Goal: Register for event/course

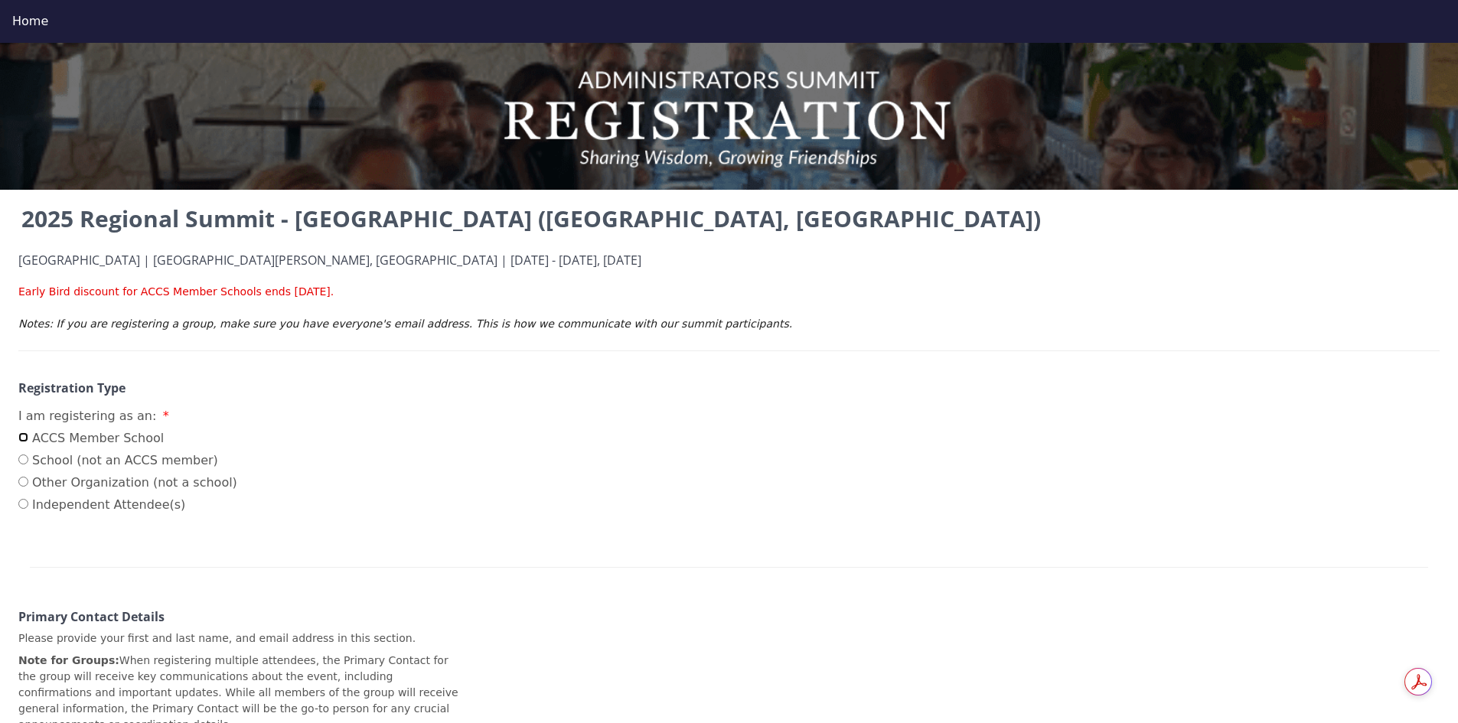
click at [24, 437] on input "ACCS Member School" at bounding box center [23, 437] width 10 height 10
radio input "true"
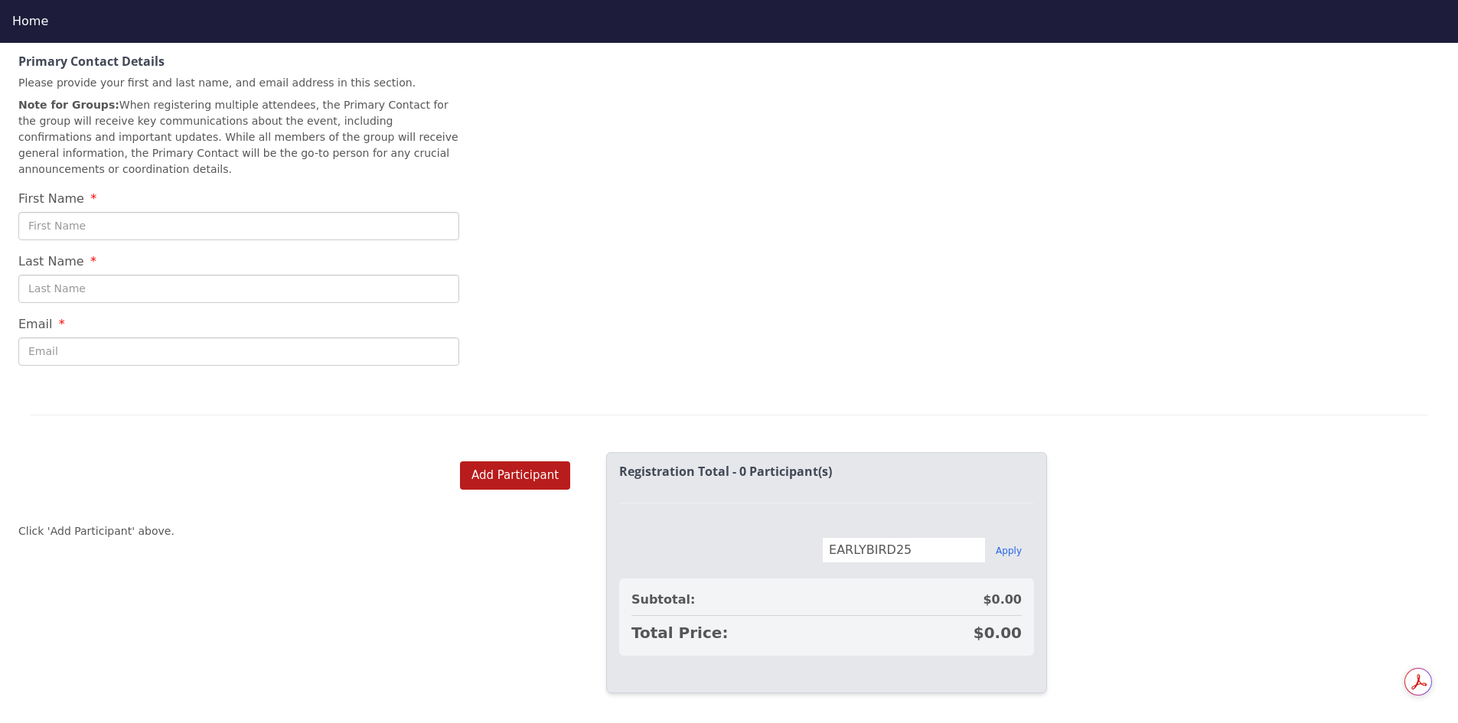
scroll to position [632, 0]
click at [501, 459] on button "Add Participant" at bounding box center [515, 473] width 110 height 28
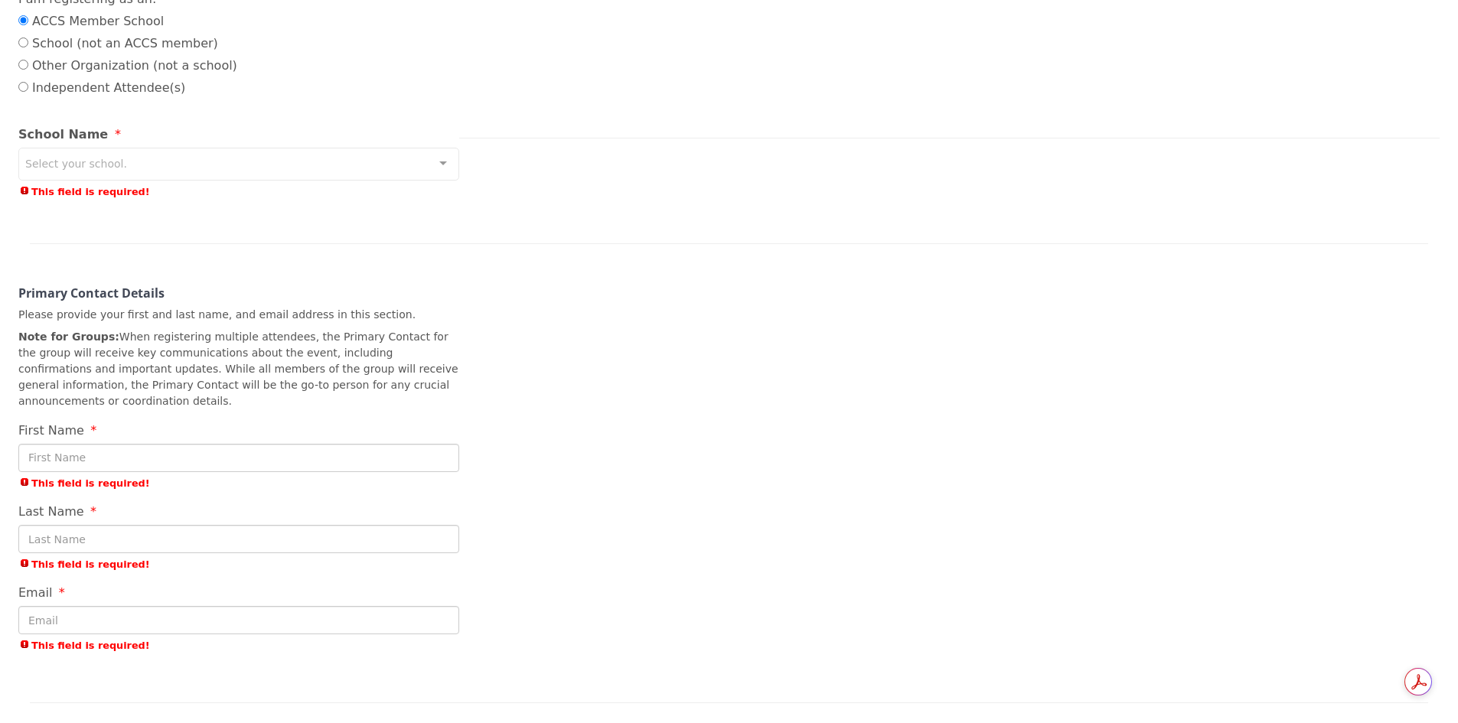
scroll to position [255, 0]
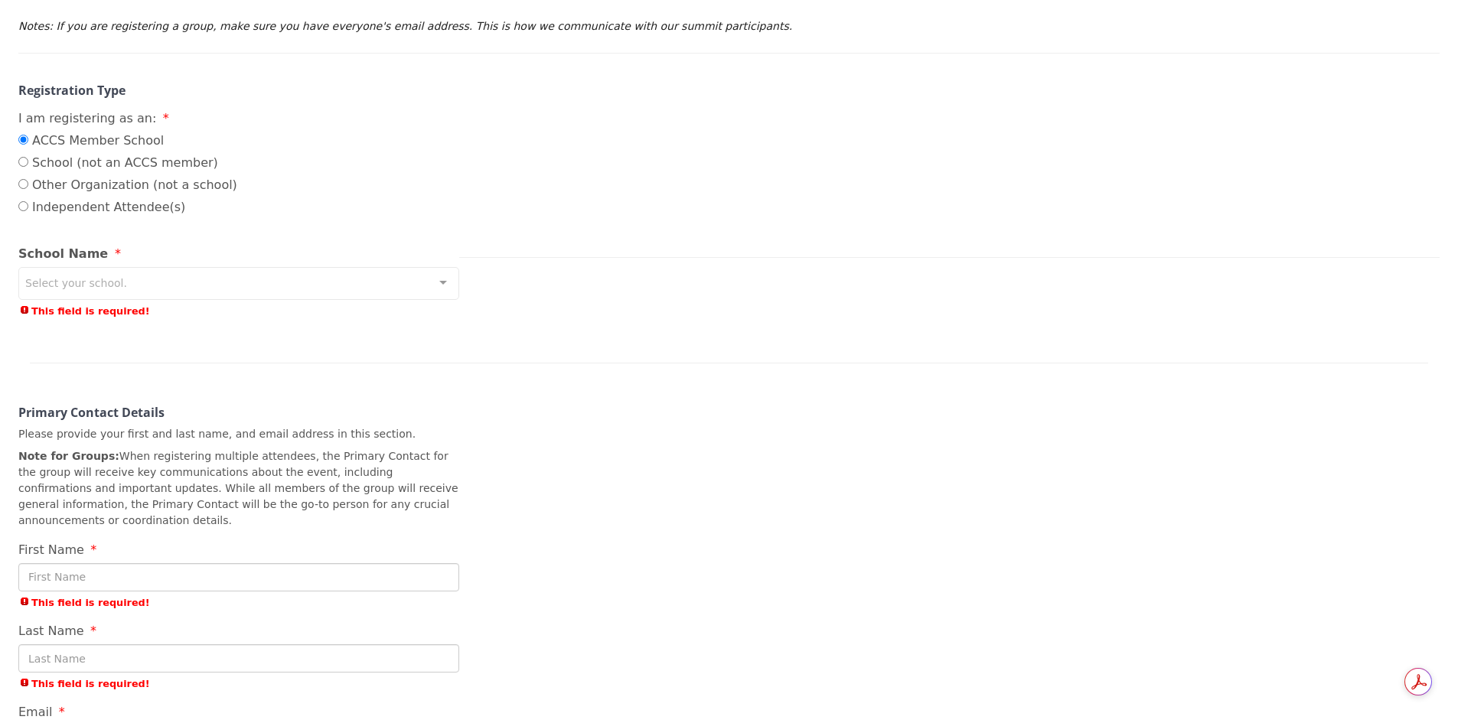
click at [235, 285] on div "Select your school." at bounding box center [238, 283] width 441 height 33
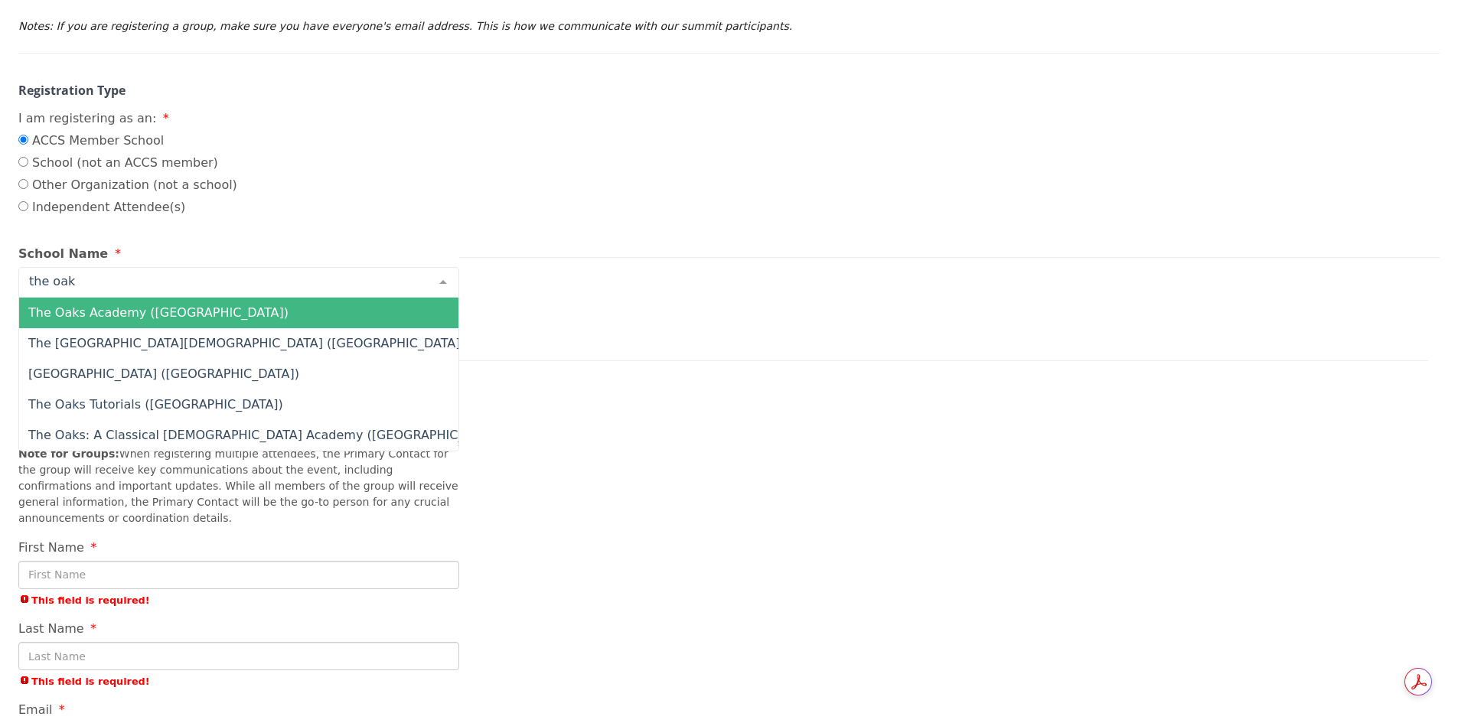
type input "the oaks"
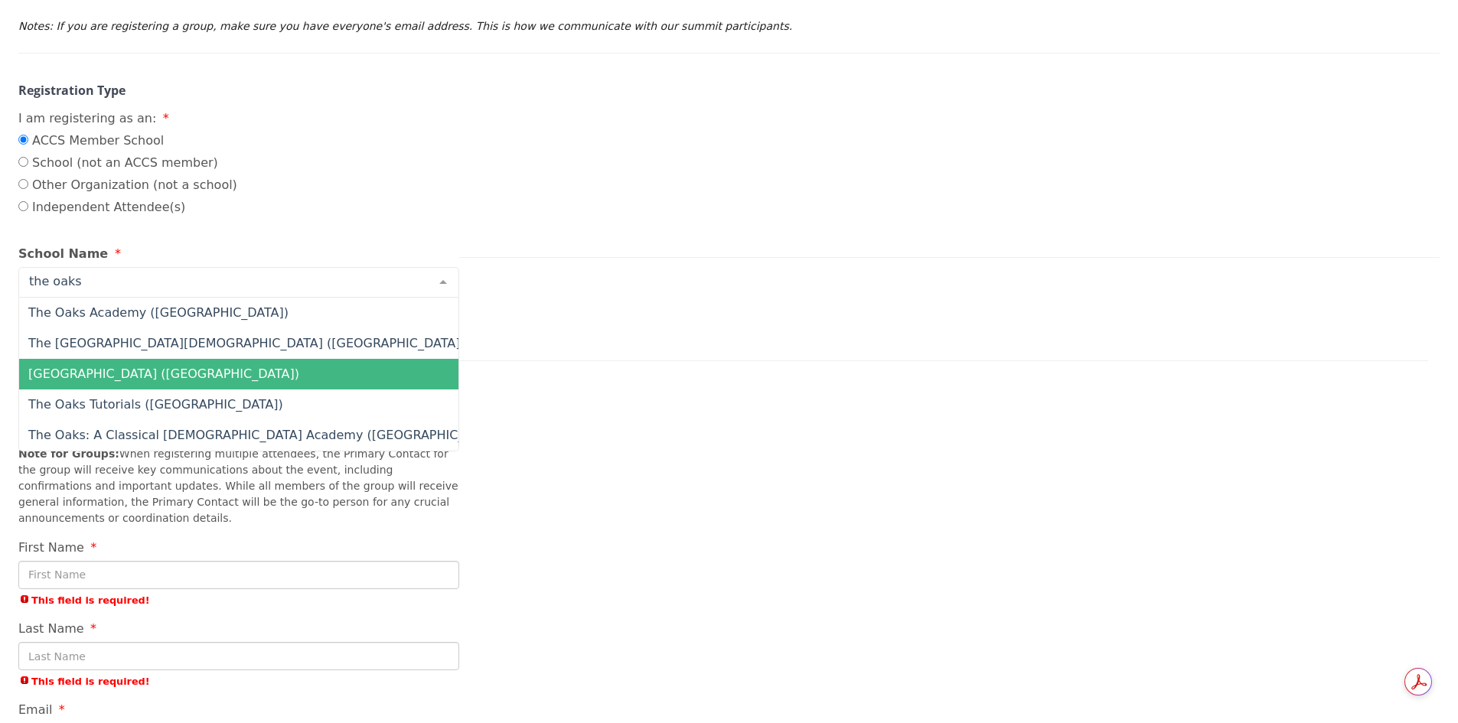
click at [119, 371] on span "[GEOGRAPHIC_DATA] ([GEOGRAPHIC_DATA])" at bounding box center [163, 374] width 271 height 15
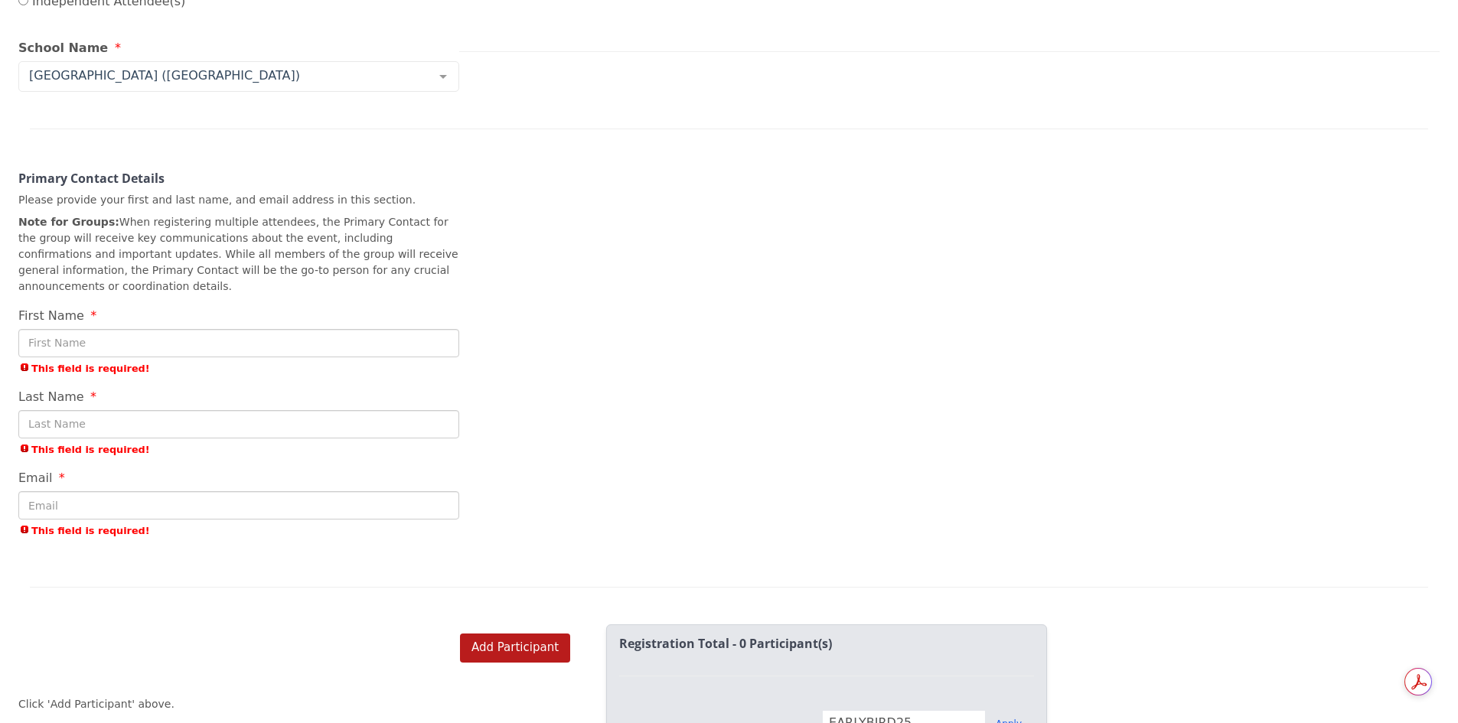
scroll to position [485, 0]
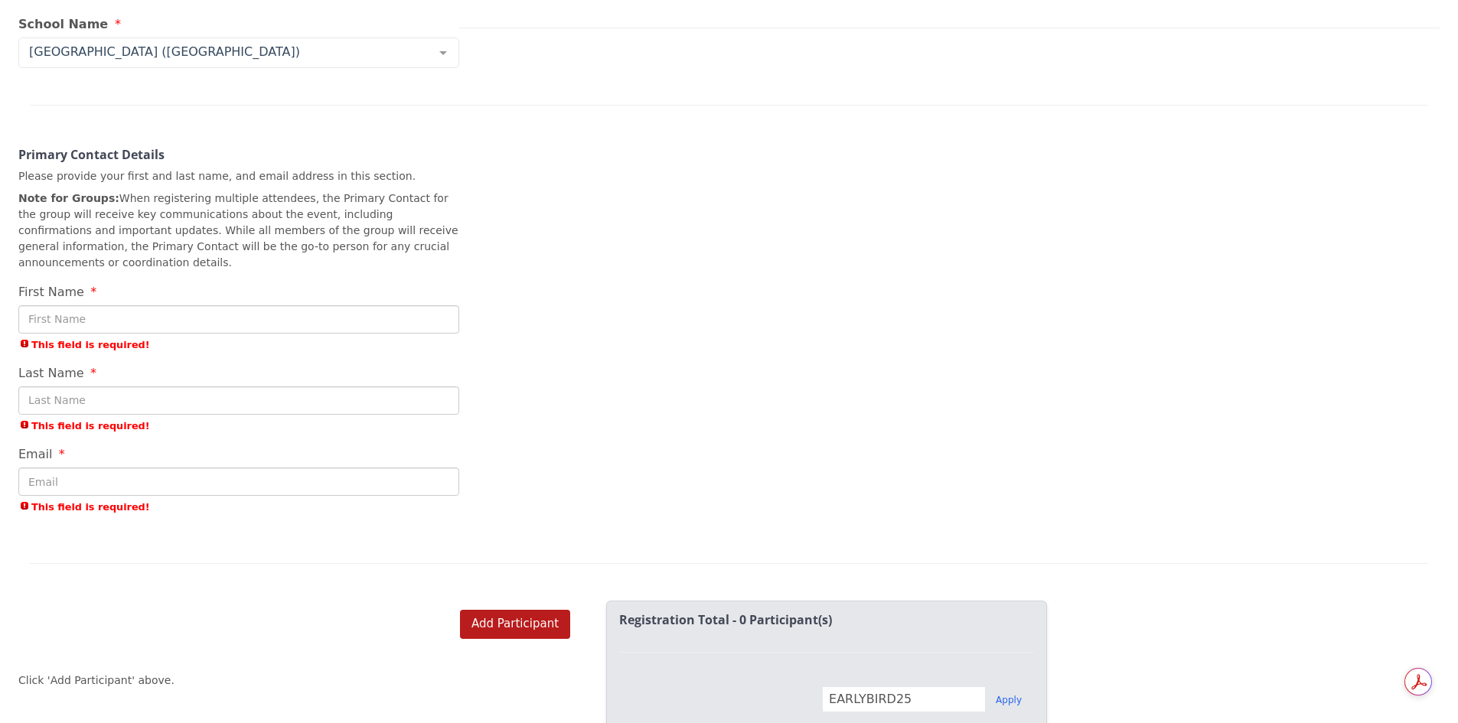
click at [122, 305] on input "First Name" at bounding box center [238, 319] width 441 height 28
type input "[PERSON_NAME]"
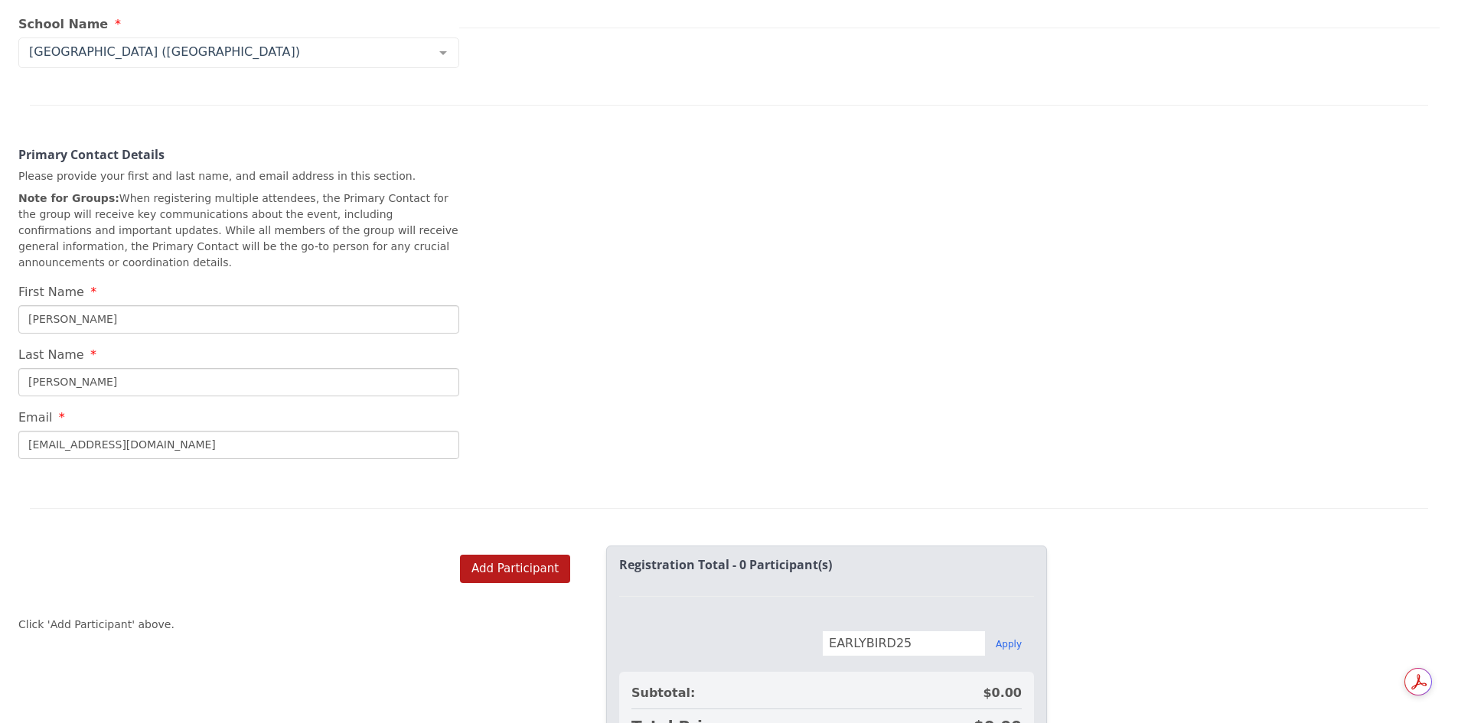
click at [164, 431] on input "[EMAIL_ADDRESS][DOMAIN_NAME]" at bounding box center [238, 445] width 441 height 28
click at [164, 432] on input "[EMAIL_ADDRESS][DOMAIN_NAME]" at bounding box center [238, 445] width 441 height 28
type input "[EMAIL_ADDRESS][DOMAIN_NAME]"
click at [502, 565] on button "Add Participant" at bounding box center [515, 569] width 110 height 28
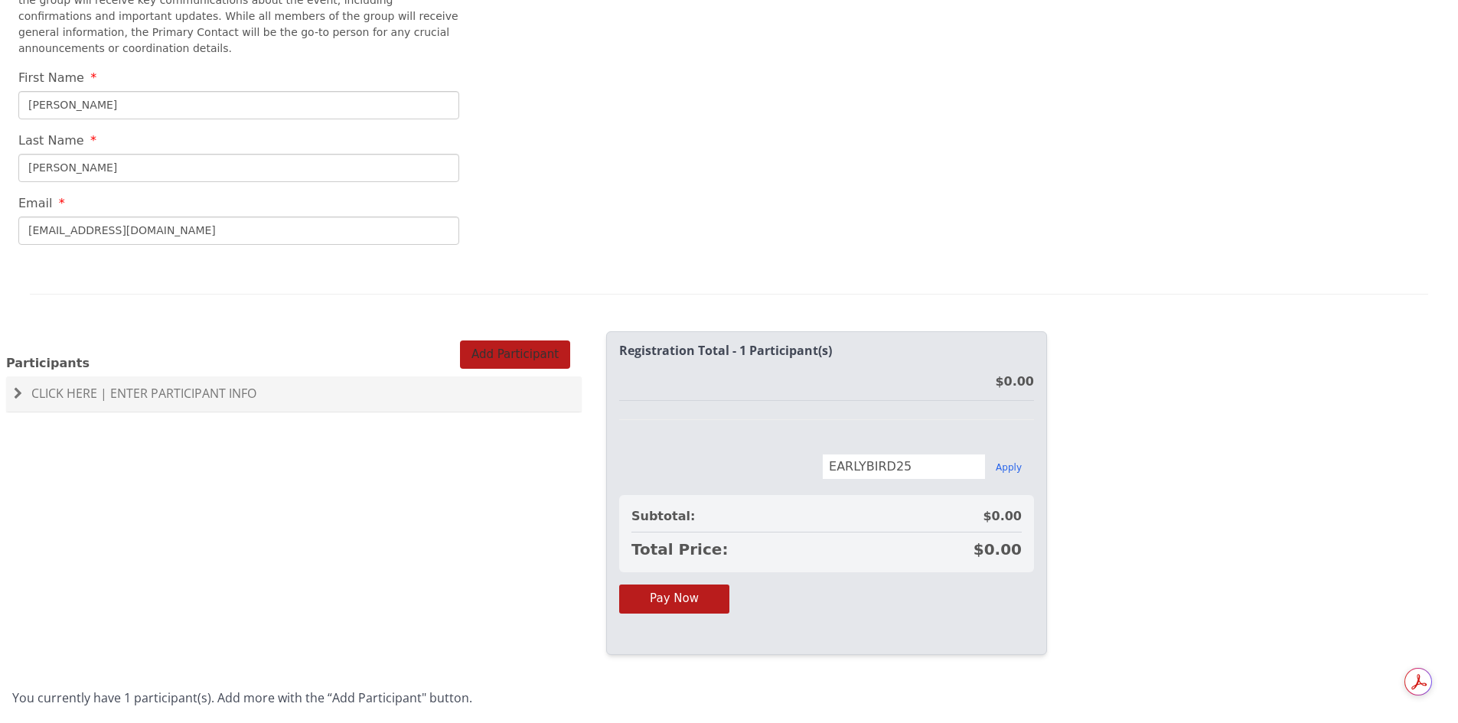
scroll to position [712, 0]
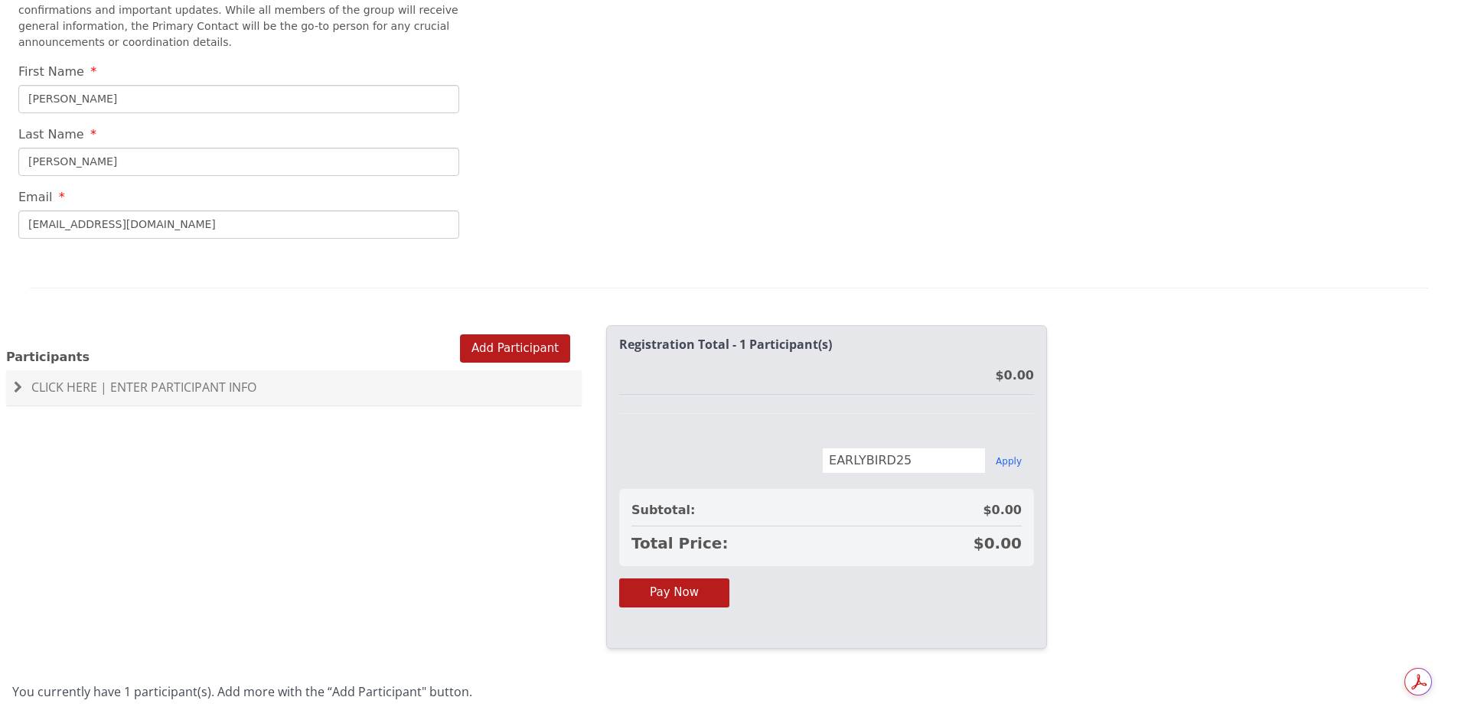
click at [22, 381] on h4 "Click Here | Enter Participant Info" at bounding box center [294, 388] width 560 height 14
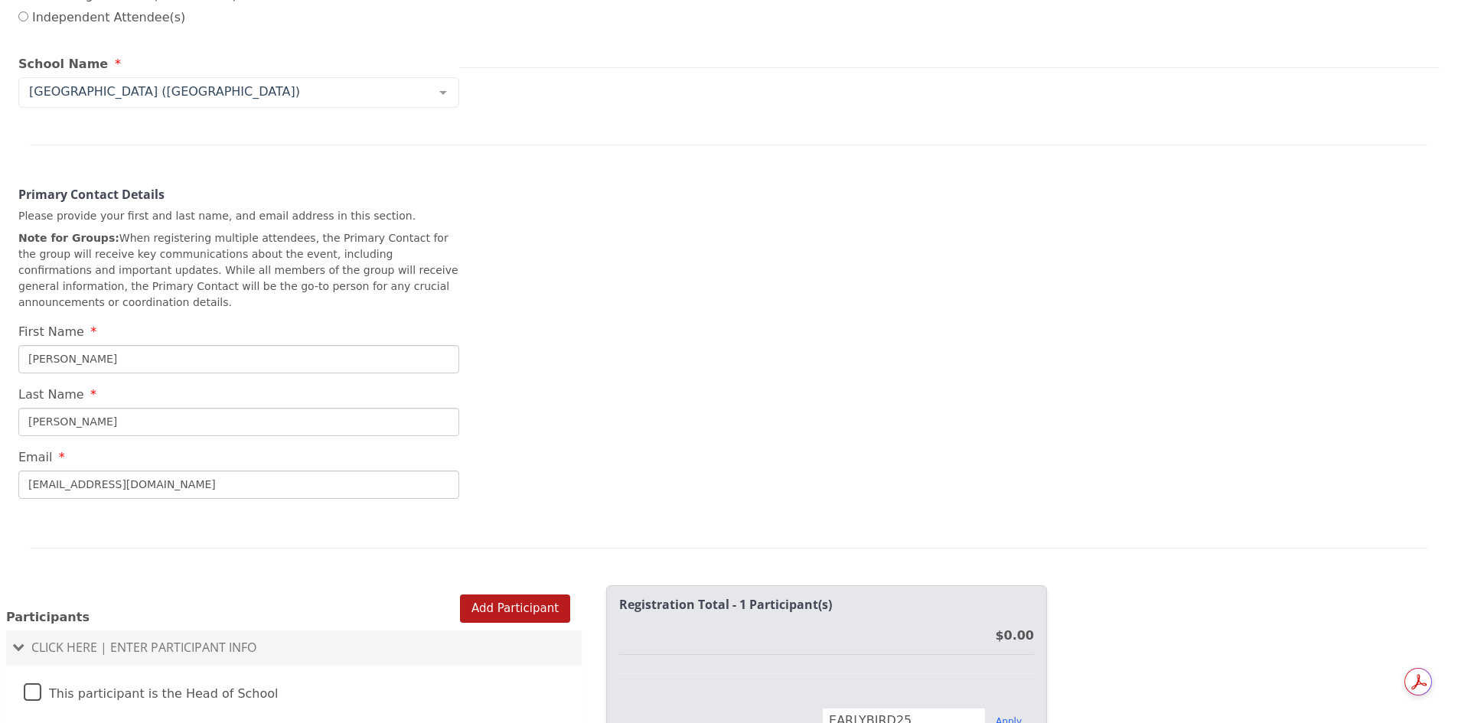
scroll to position [827, 0]
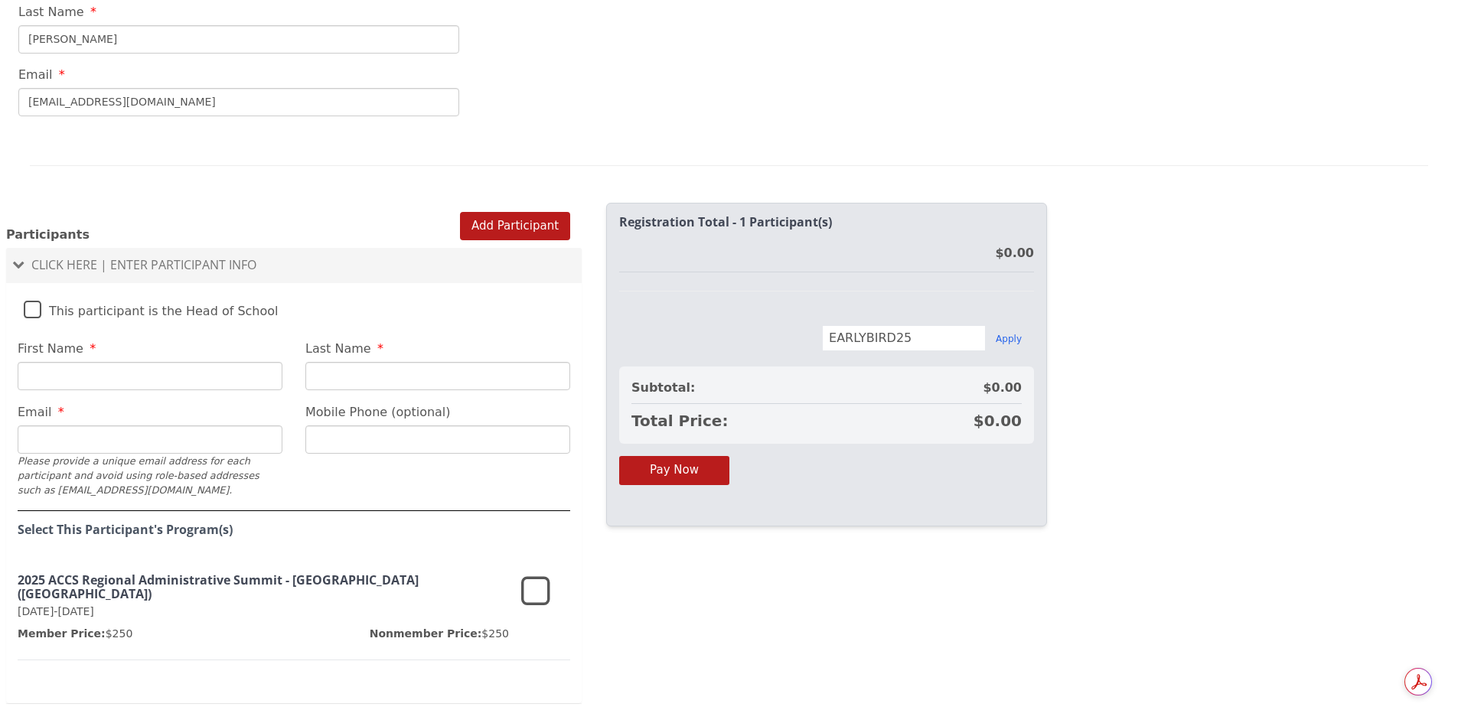
click at [76, 362] on input "First Name" at bounding box center [150, 376] width 265 height 28
type input "[PERSON_NAME]"
type input "[EMAIL_ADDRESS][DOMAIN_NAME]"
type input "615 887 4810"
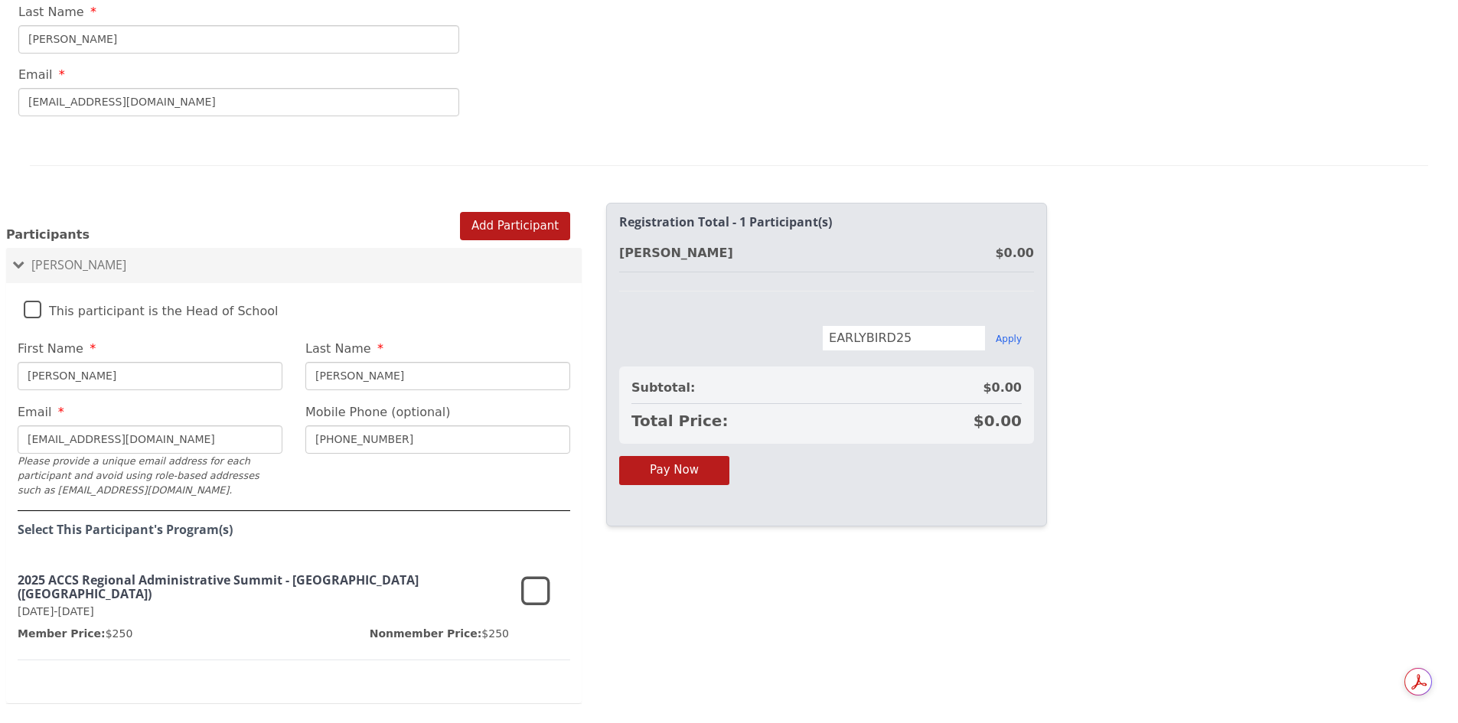
click at [135, 426] on input "leesa24@gmail.com" at bounding box center [150, 440] width 265 height 28
type input "admin@theoaksevans.org"
click at [33, 256] on span "Leesa Welton" at bounding box center [78, 264] width 95 height 17
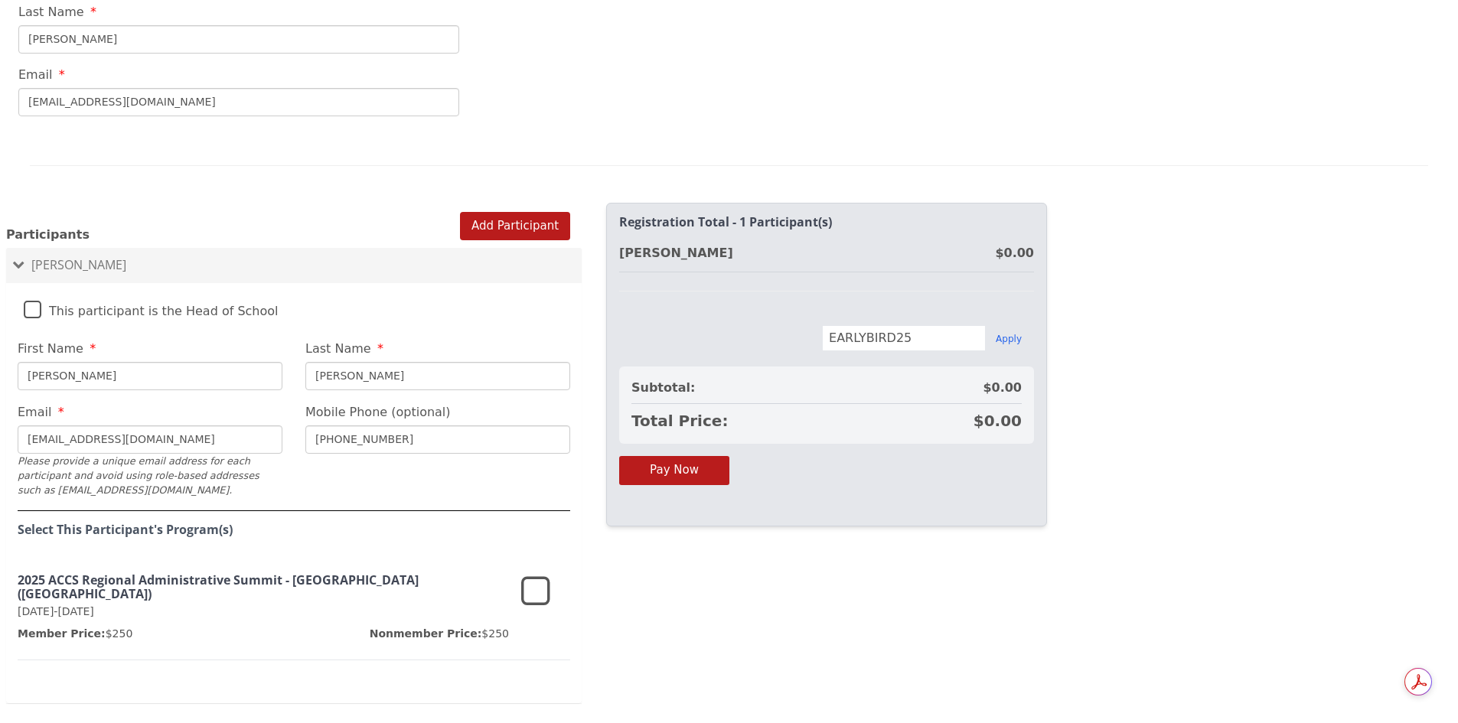
scroll to position [712, 0]
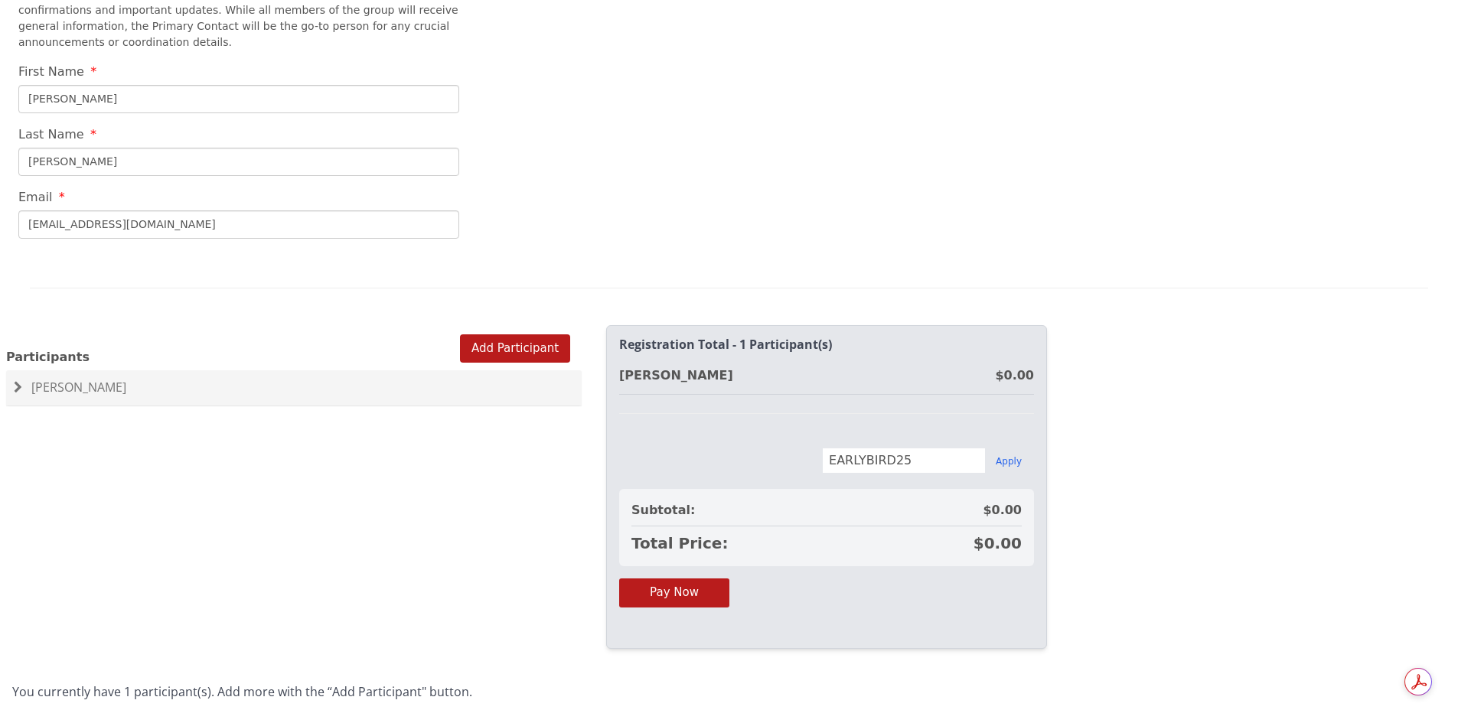
click at [42, 379] on span "Leesa Welton" at bounding box center [78, 387] width 95 height 17
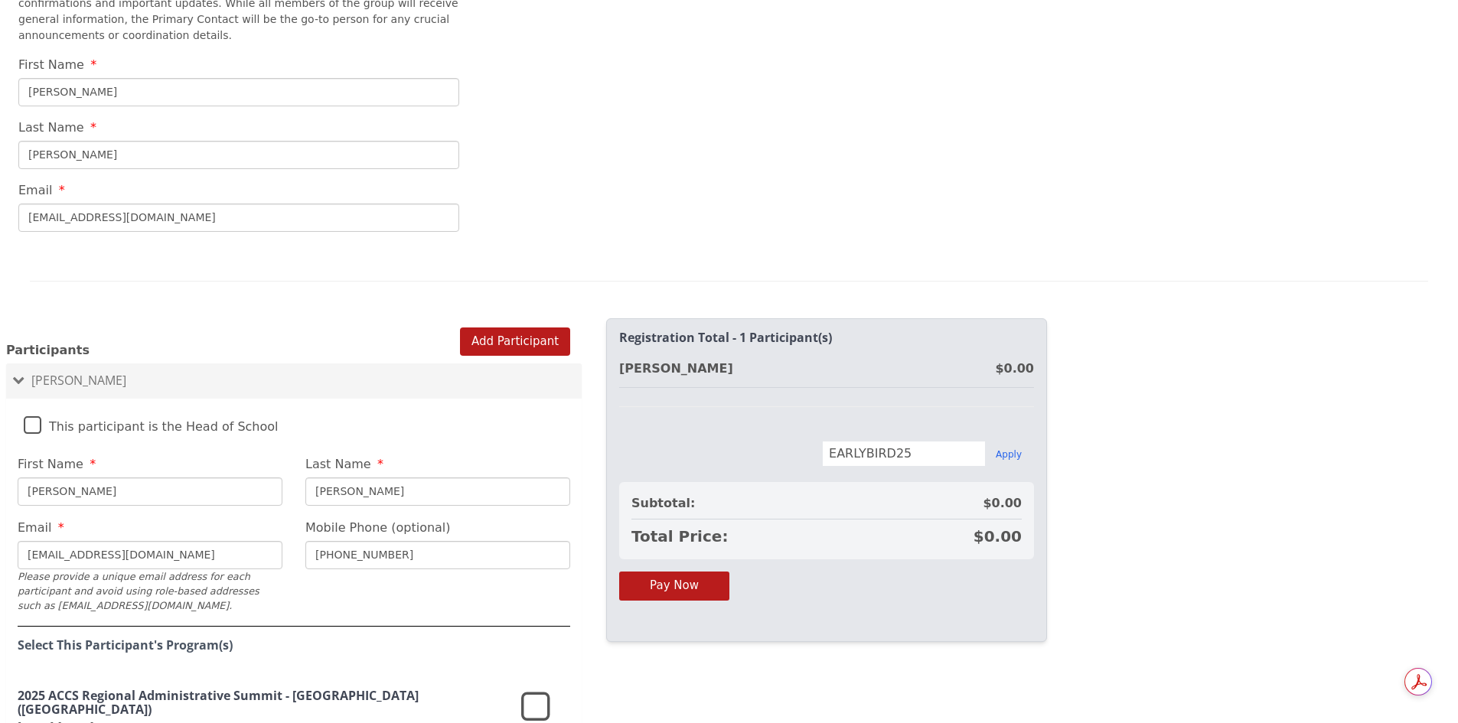
scroll to position [827, 0]
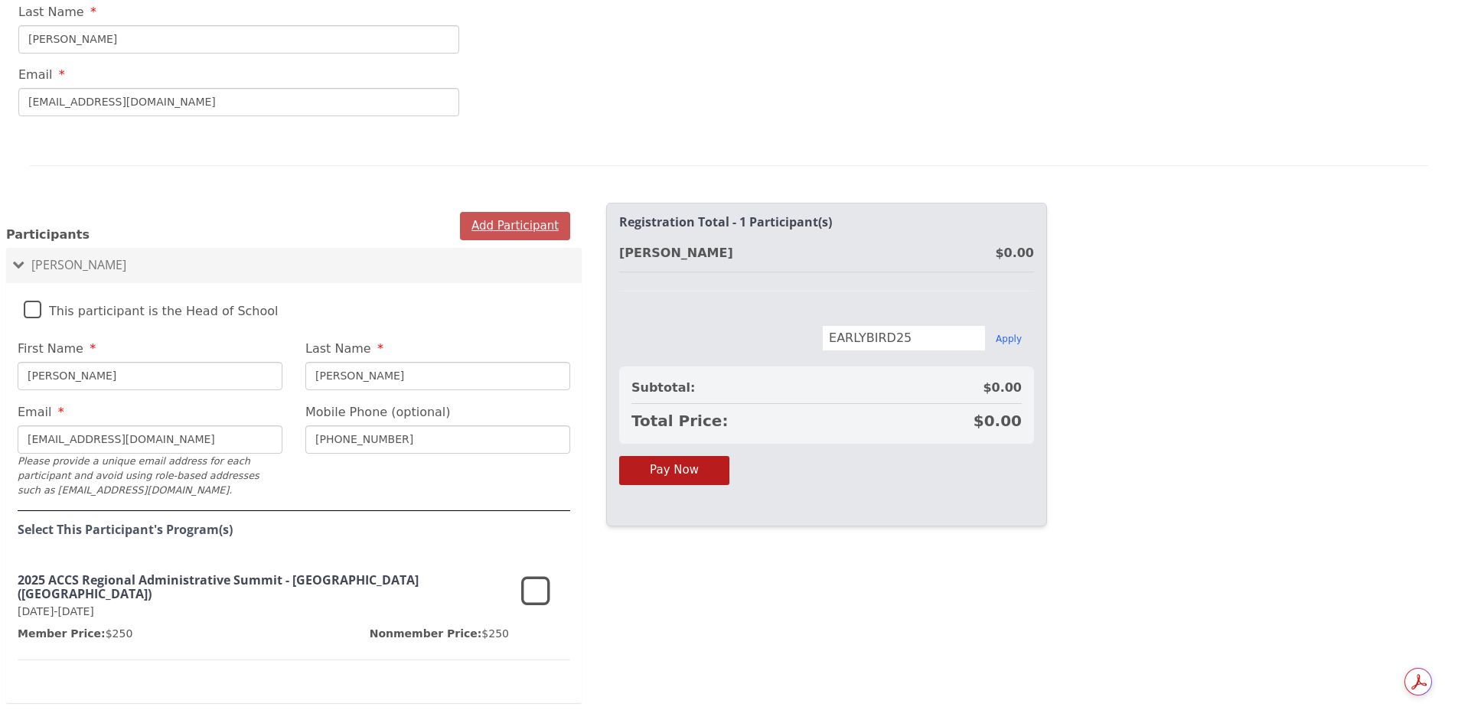
click at [485, 212] on button "Add Participant" at bounding box center [515, 226] width 110 height 28
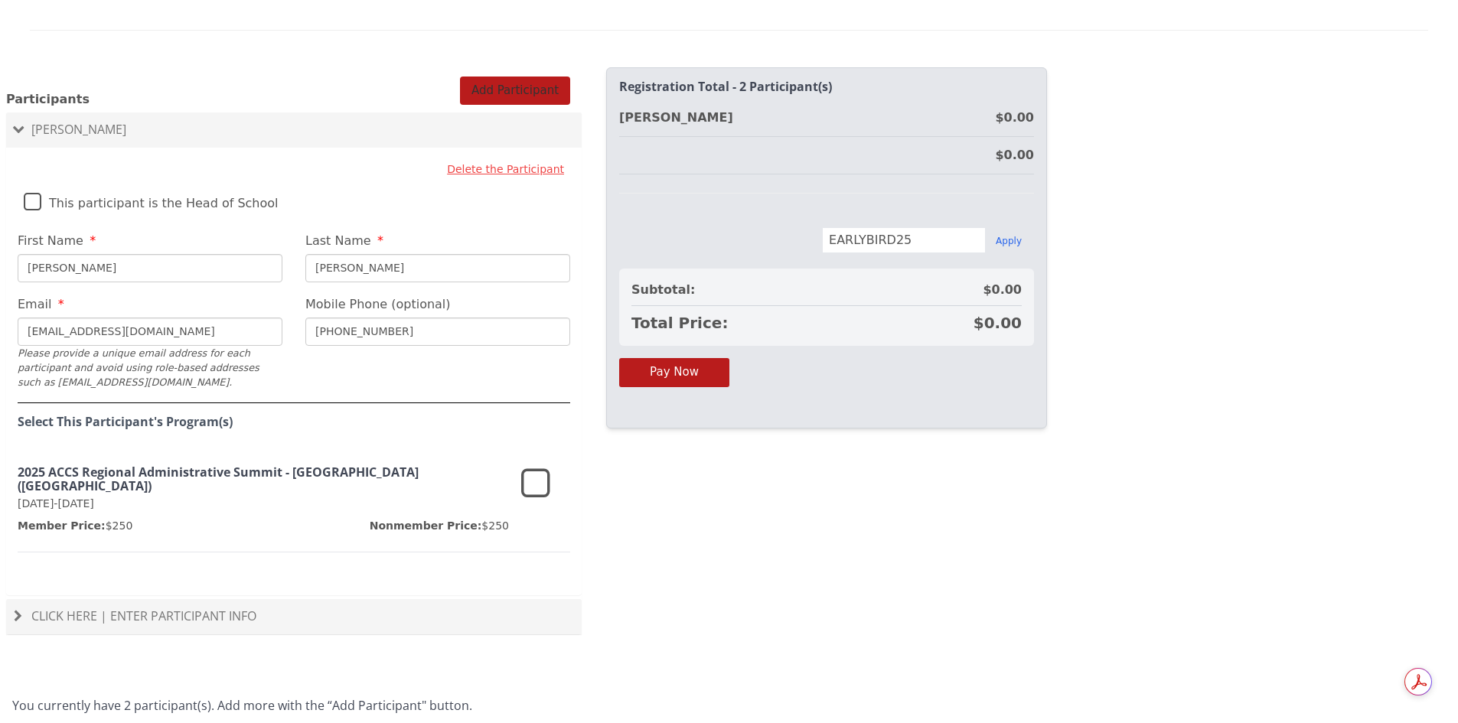
scroll to position [971, 0]
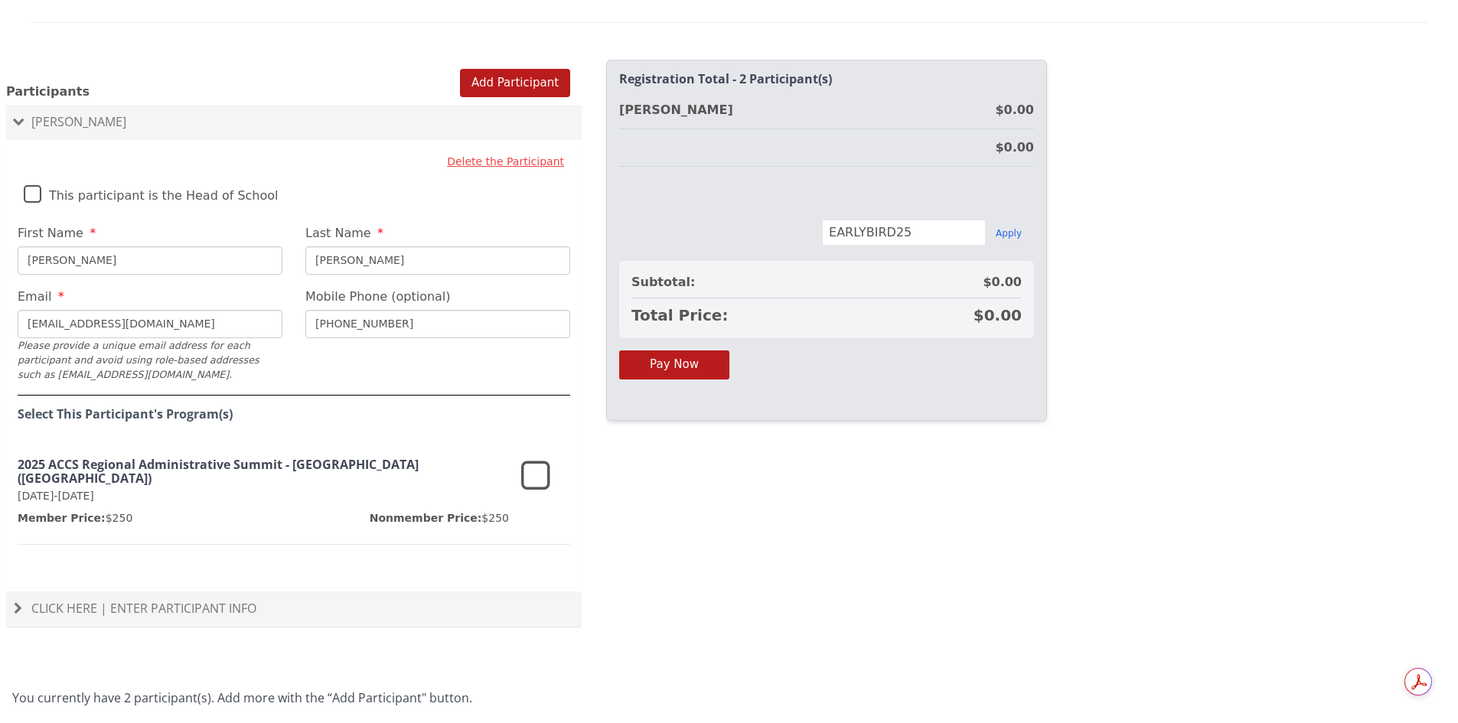
click at [537, 460] on icon at bounding box center [535, 476] width 29 height 37
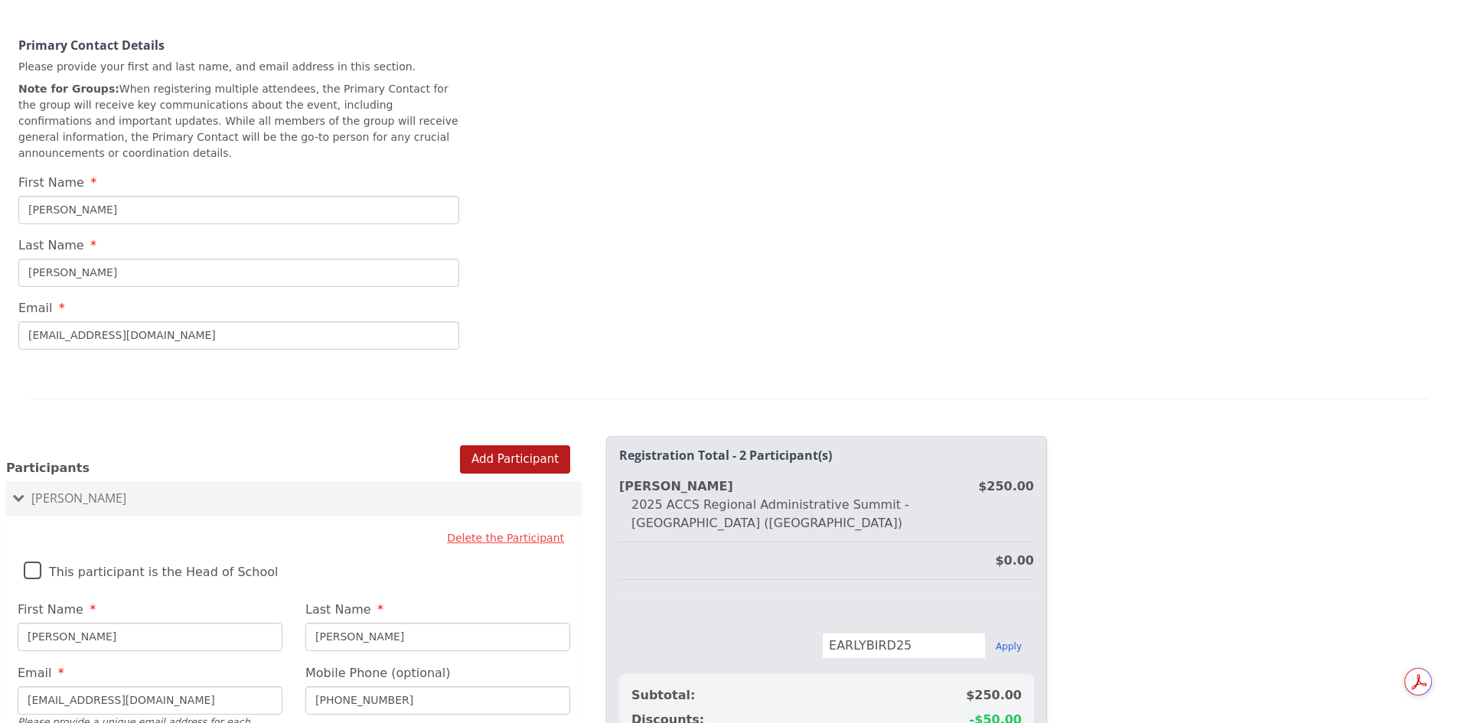
scroll to position [588, 0]
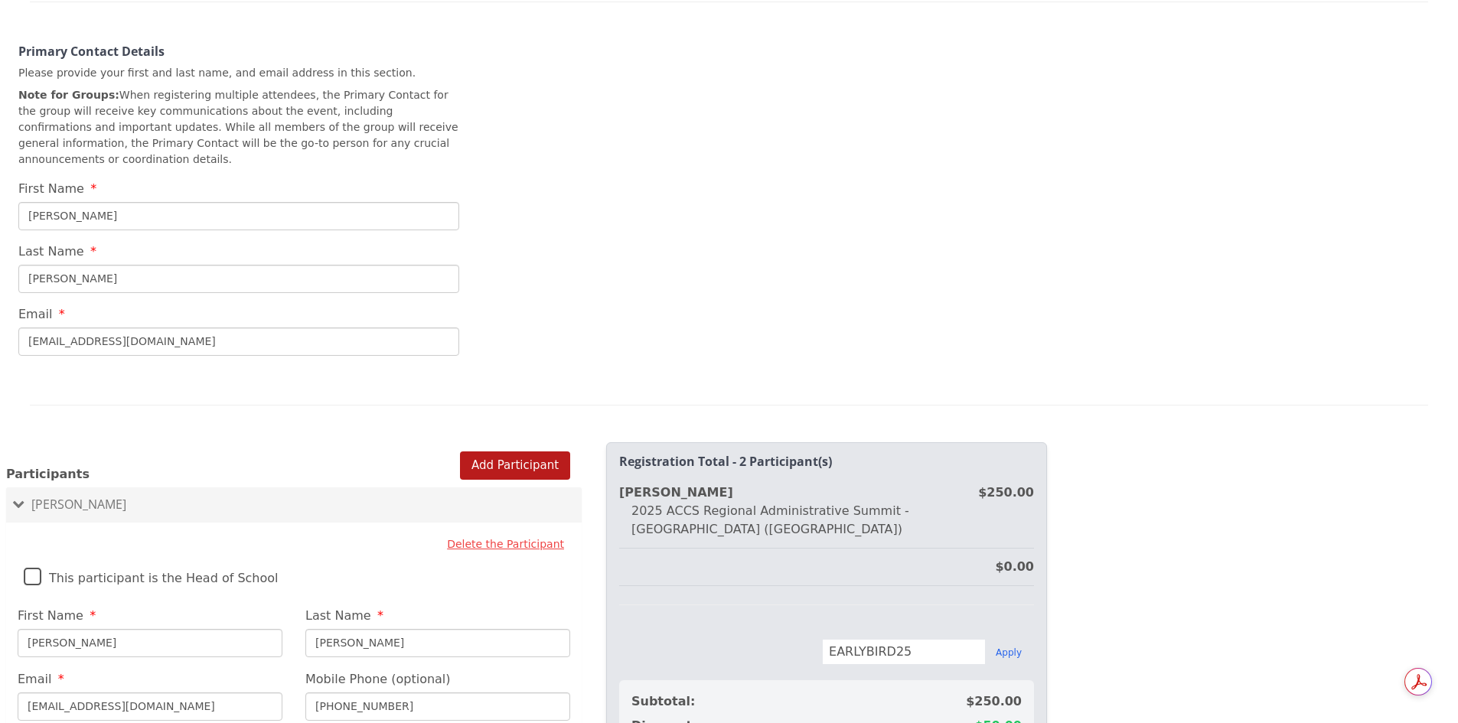
click at [68, 202] on input "Leesa" at bounding box center [238, 216] width 441 height 28
type input "L"
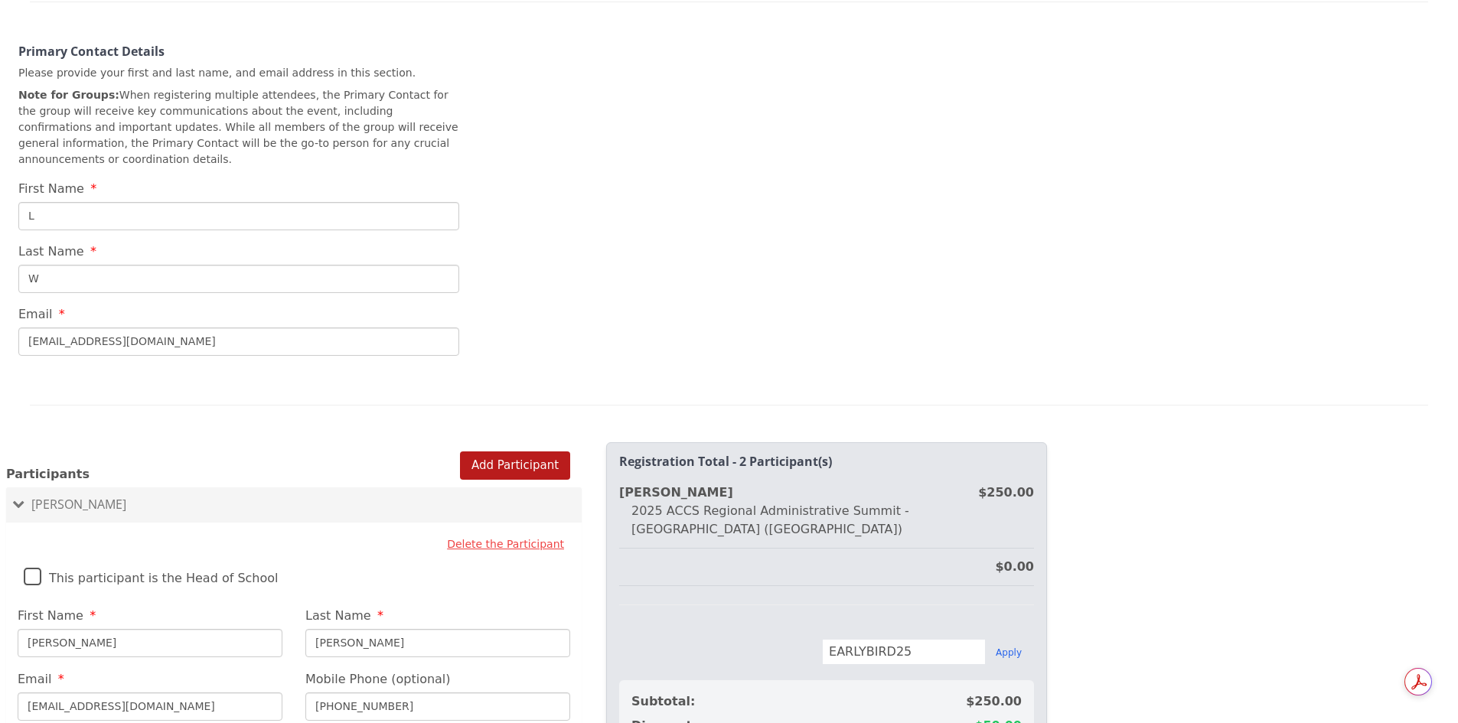
type input "W"
click at [241, 405] on div "2025 Regional Summit - Veritas Classical School (St. Augustine, FL) Veritas Cla…" at bounding box center [729, 361] width 1458 height 723
click at [496, 465] on div at bounding box center [294, 465] width 576 height 1
click at [494, 452] on button "Add Participant" at bounding box center [515, 466] width 110 height 28
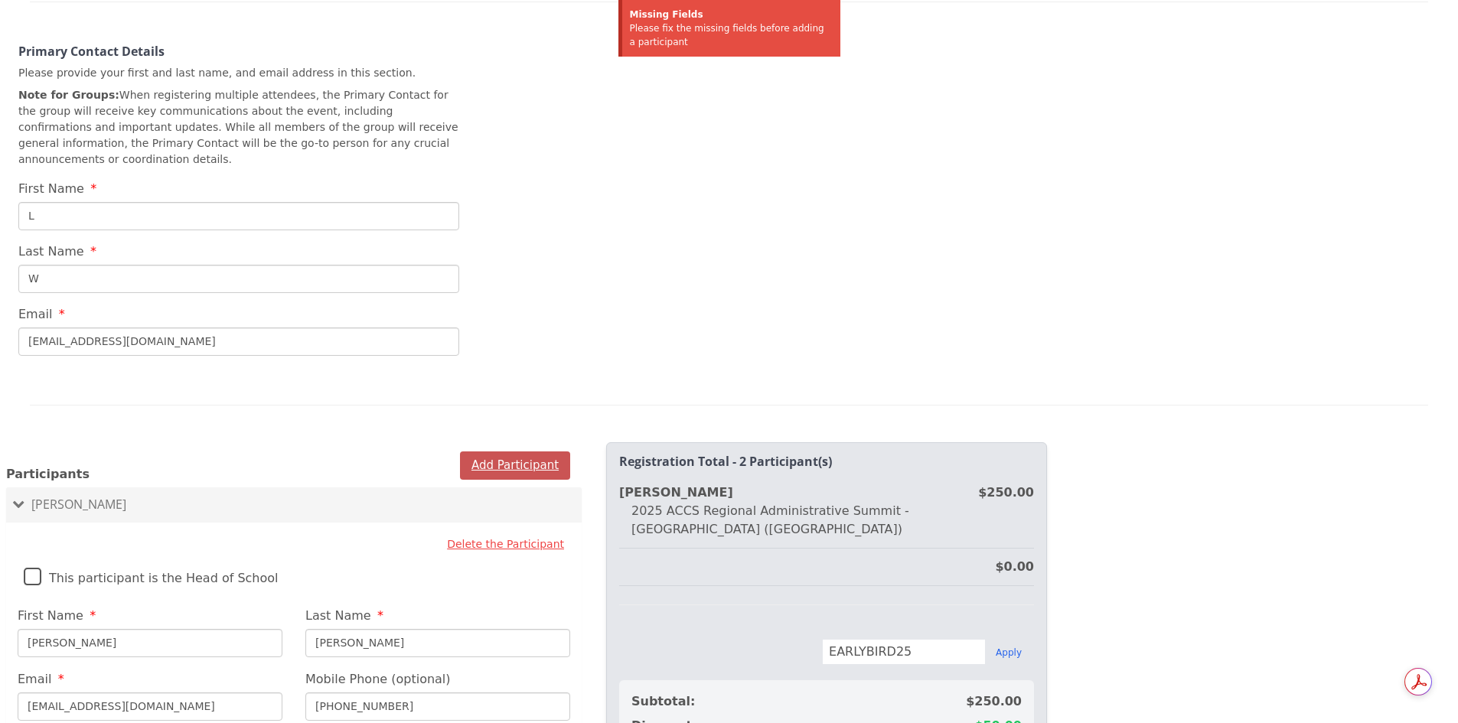
scroll to position [0, 0]
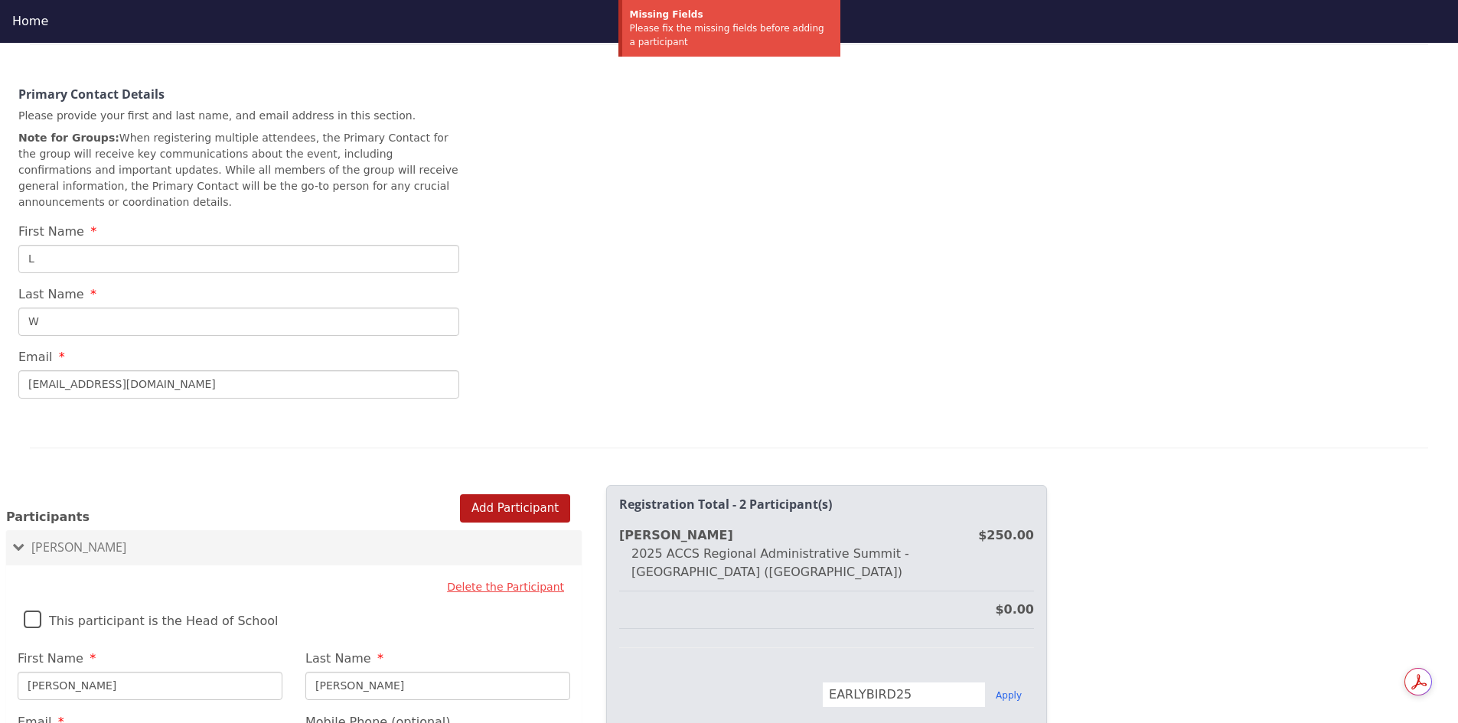
click at [155, 245] on input "L" at bounding box center [238, 259] width 441 height 28
click at [259, 246] on input "L" at bounding box center [238, 259] width 441 height 28
type input "The Oaks"
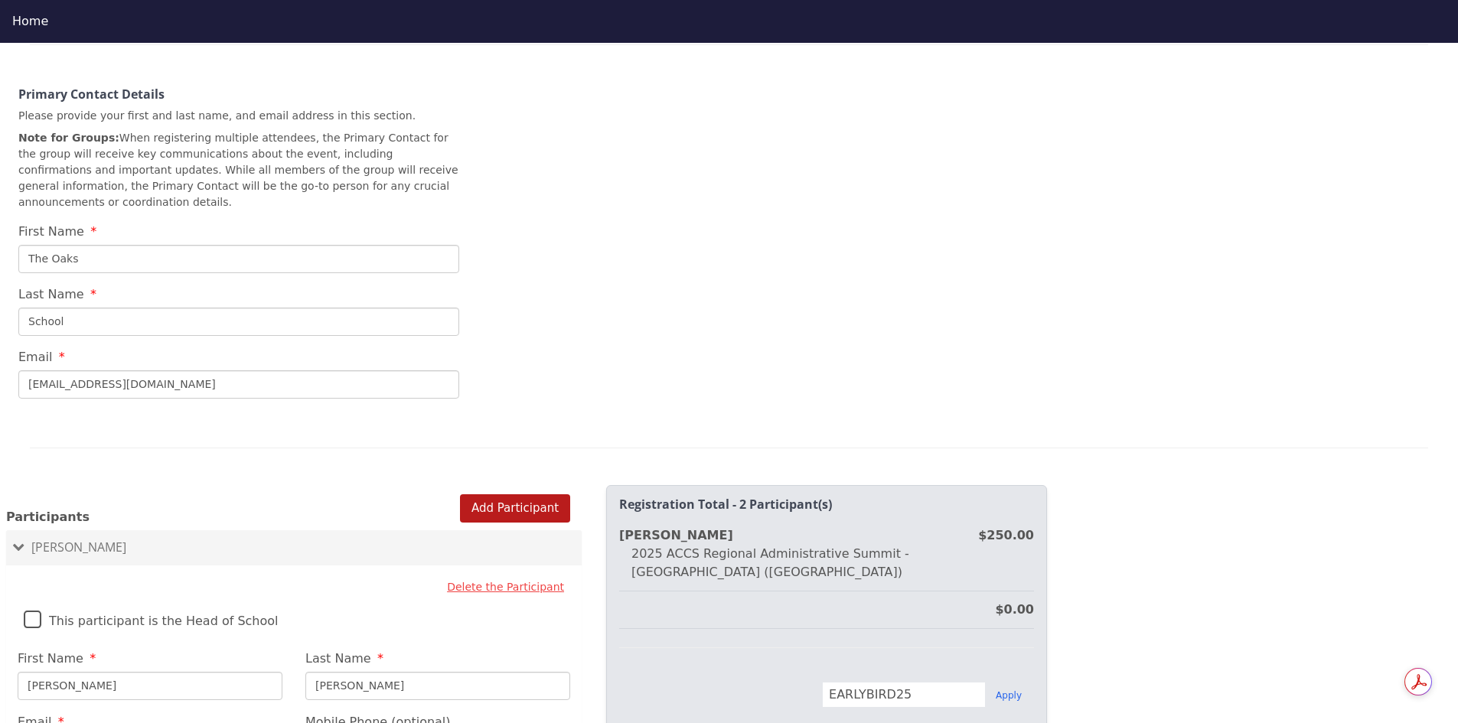
type input "School"
type input "admin@theoaksevans.org"
click at [706, 286] on div "2025 Regional Summit - Veritas Classical School (St. Augustine, FL) Veritas Cla…" at bounding box center [729, 37] width 1458 height 847
click at [501, 494] on button "Add Participant" at bounding box center [515, 508] width 110 height 28
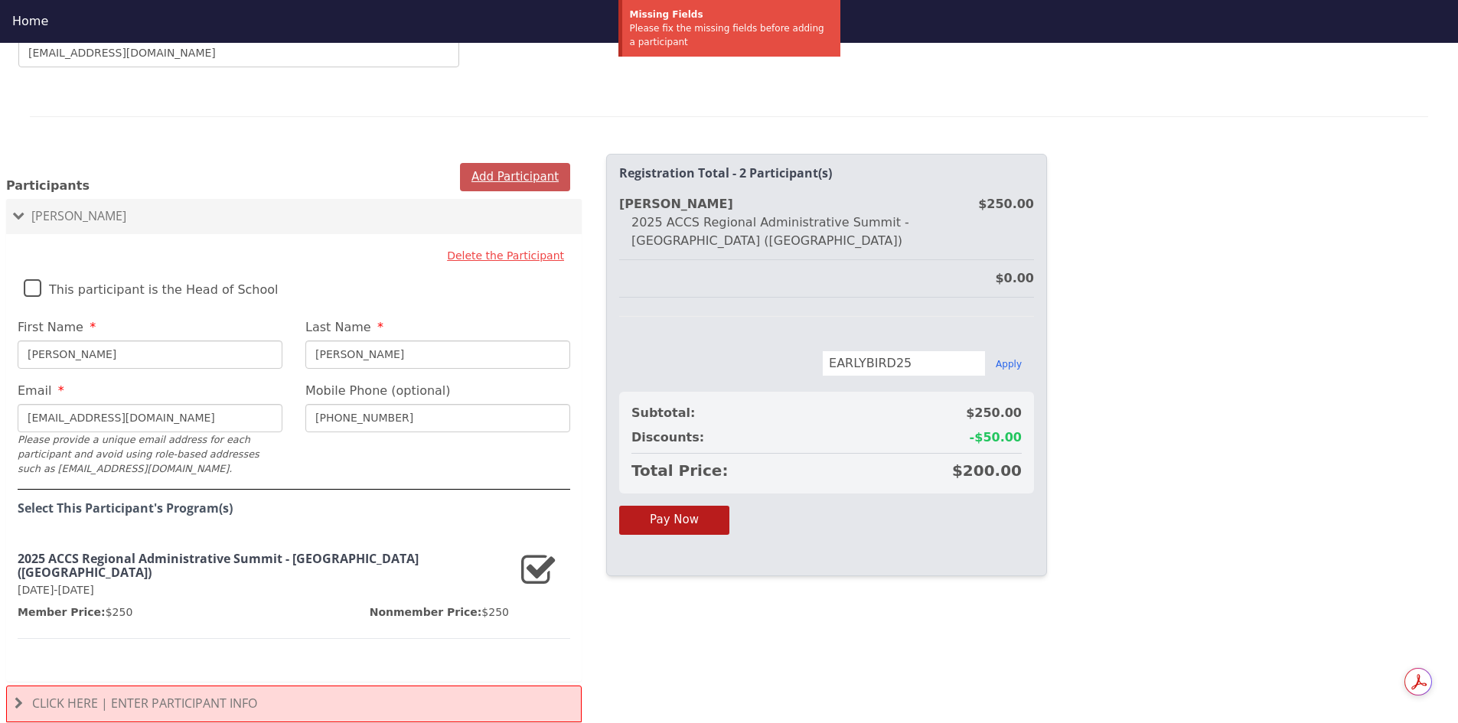
scroll to position [990, 0]
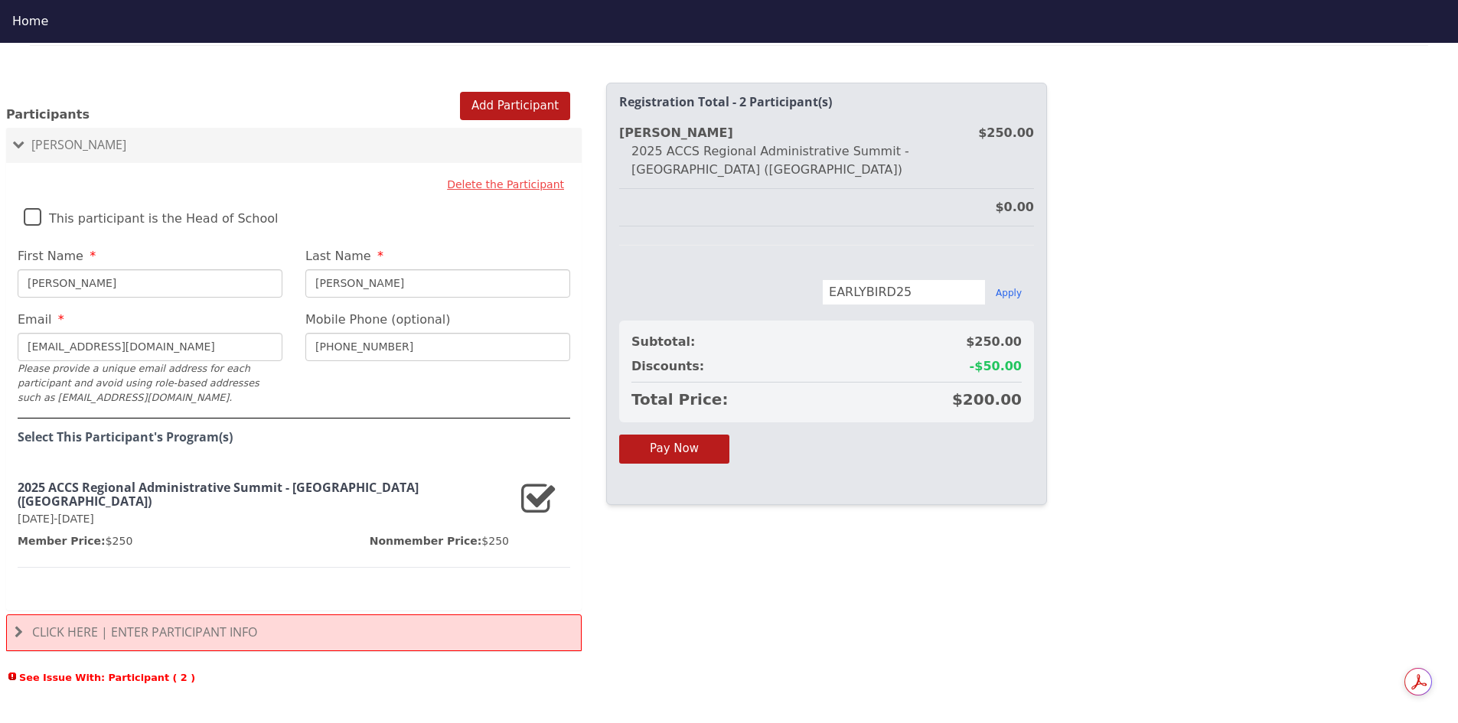
click at [8, 671] on span "See Issue With: Participant ( 2 )" at bounding box center [294, 678] width 576 height 15
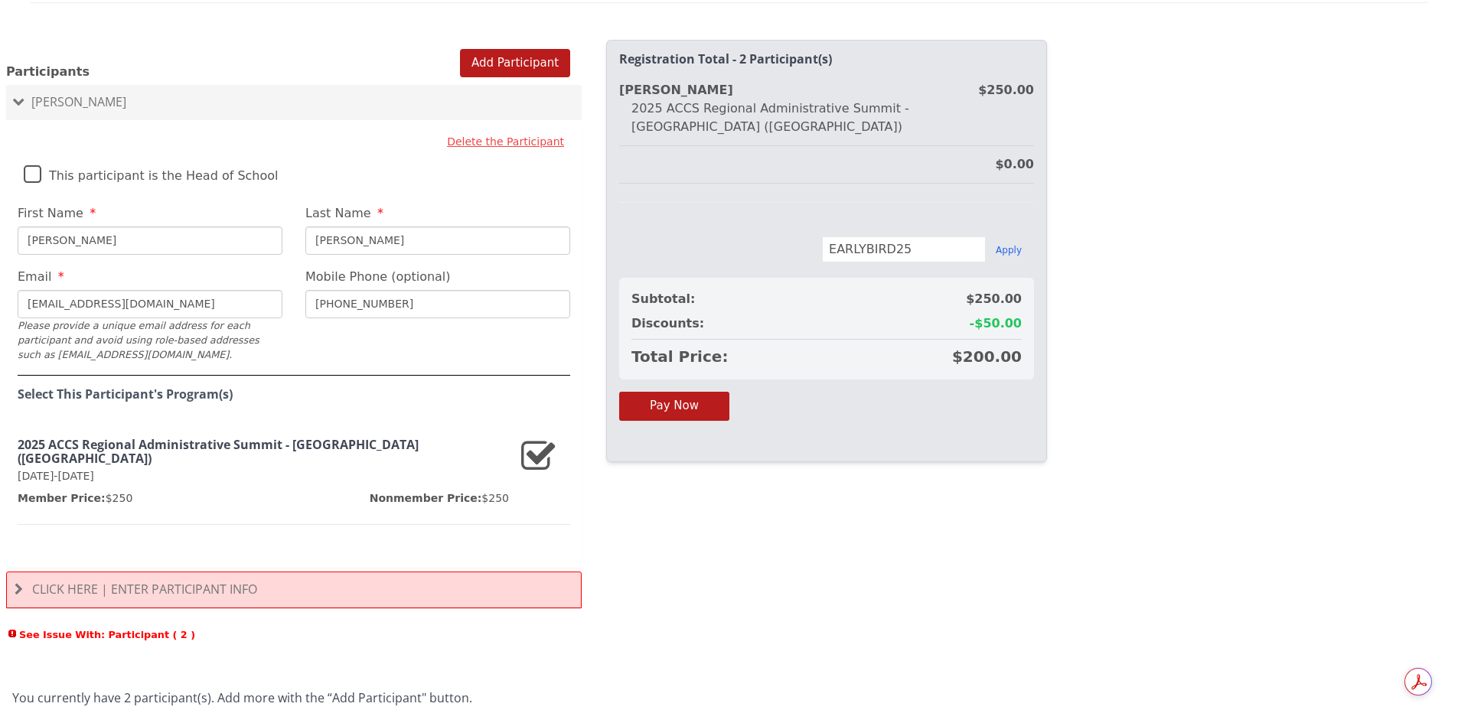
click at [23, 98] on span at bounding box center [18, 102] width 12 height 8
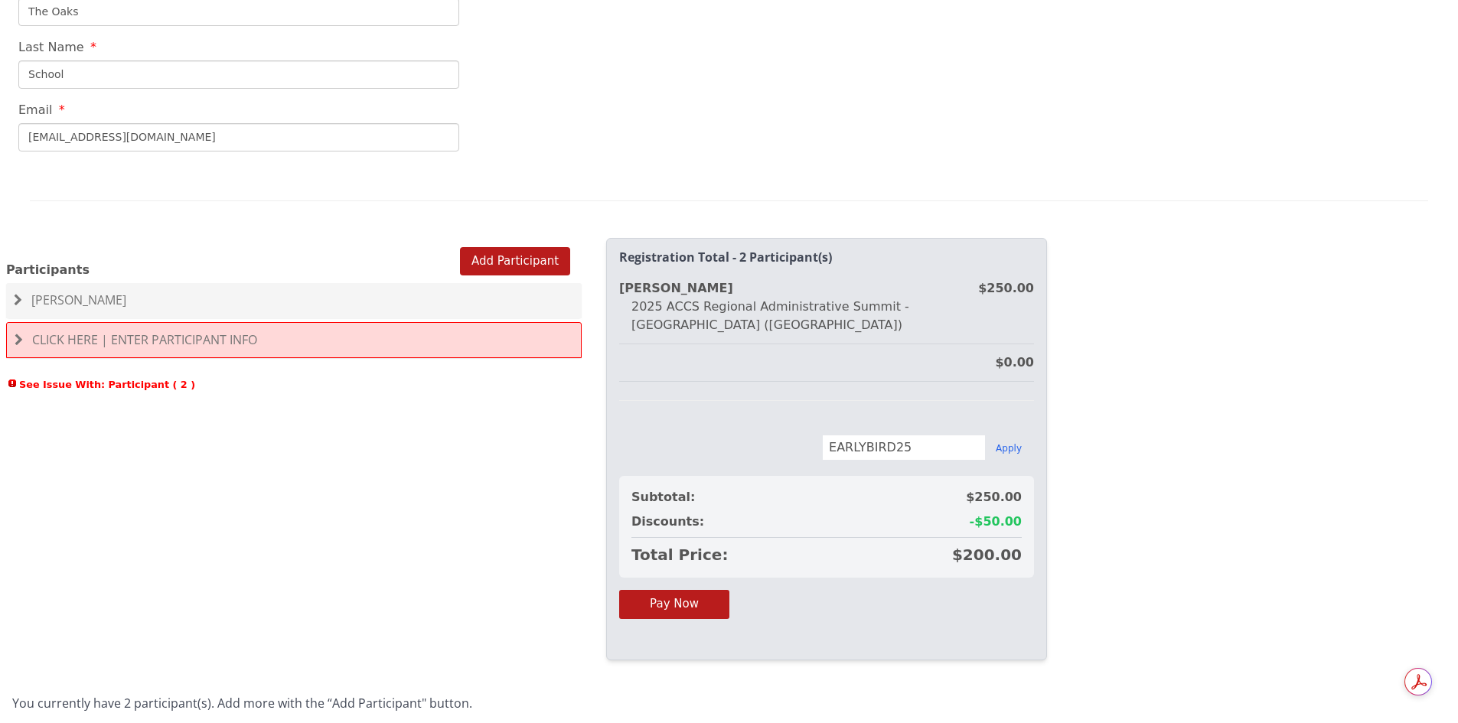
click at [66, 331] on span "Click Here | Enter Participant Info" at bounding box center [144, 339] width 225 height 17
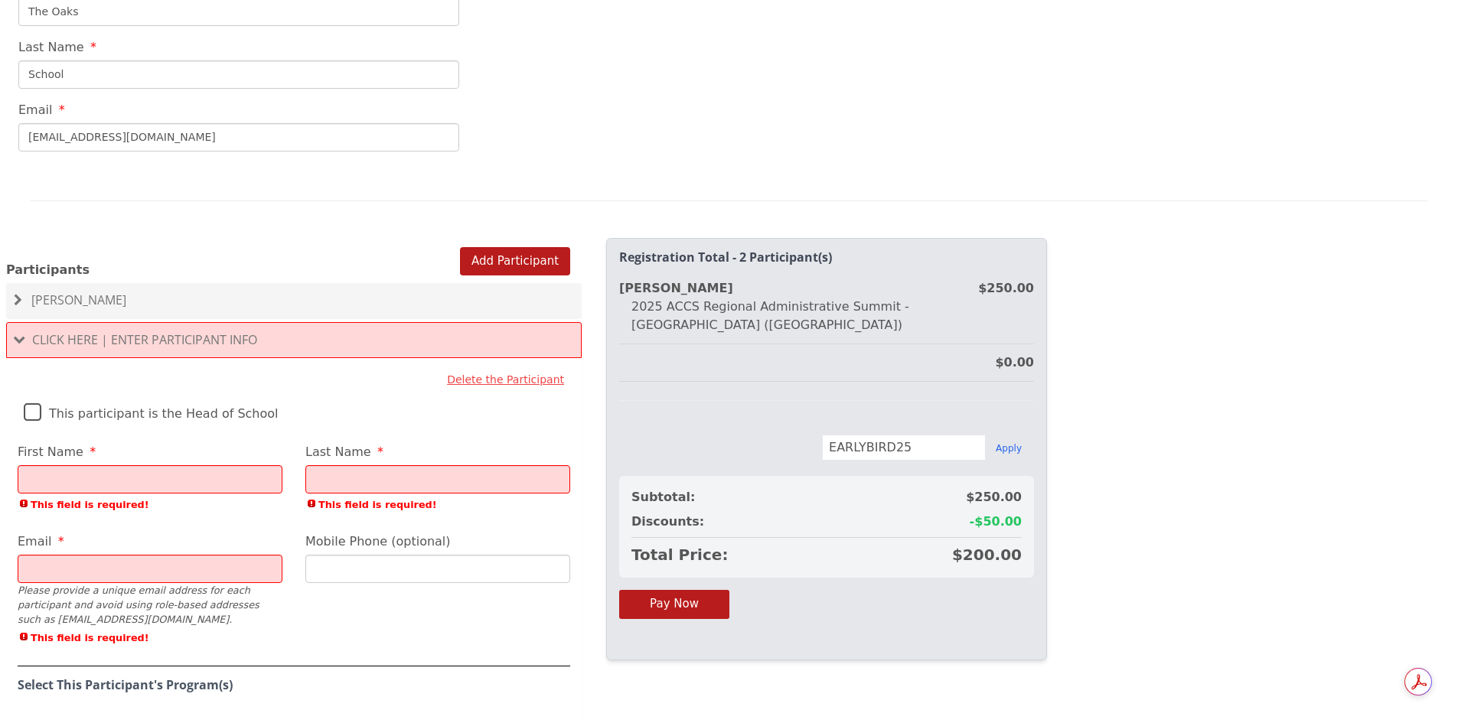
scroll to position [990, 0]
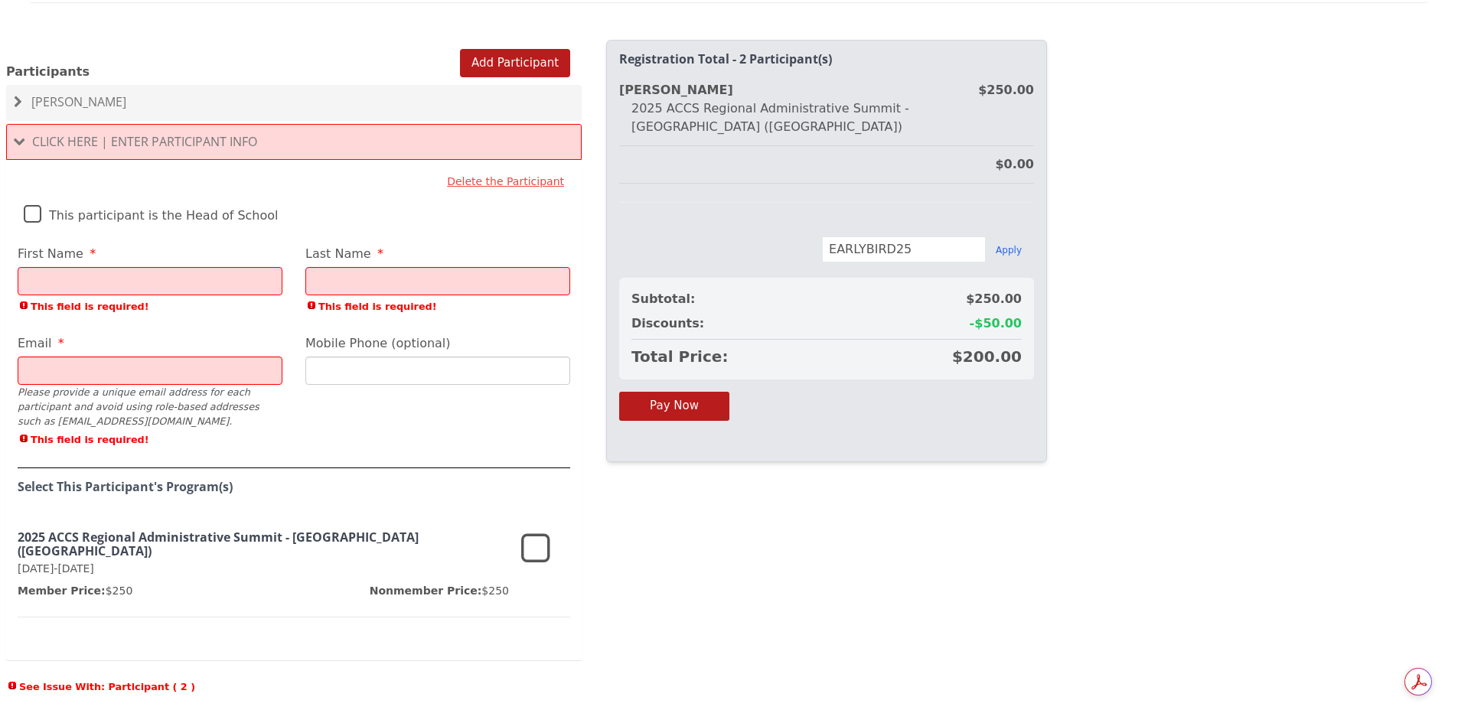
click at [73, 267] on input "First Name" at bounding box center [150, 281] width 265 height 28
type input "Leesa"
type input "Welton"
type input "leesa24@gmail.com"
type input "615 887 4810"
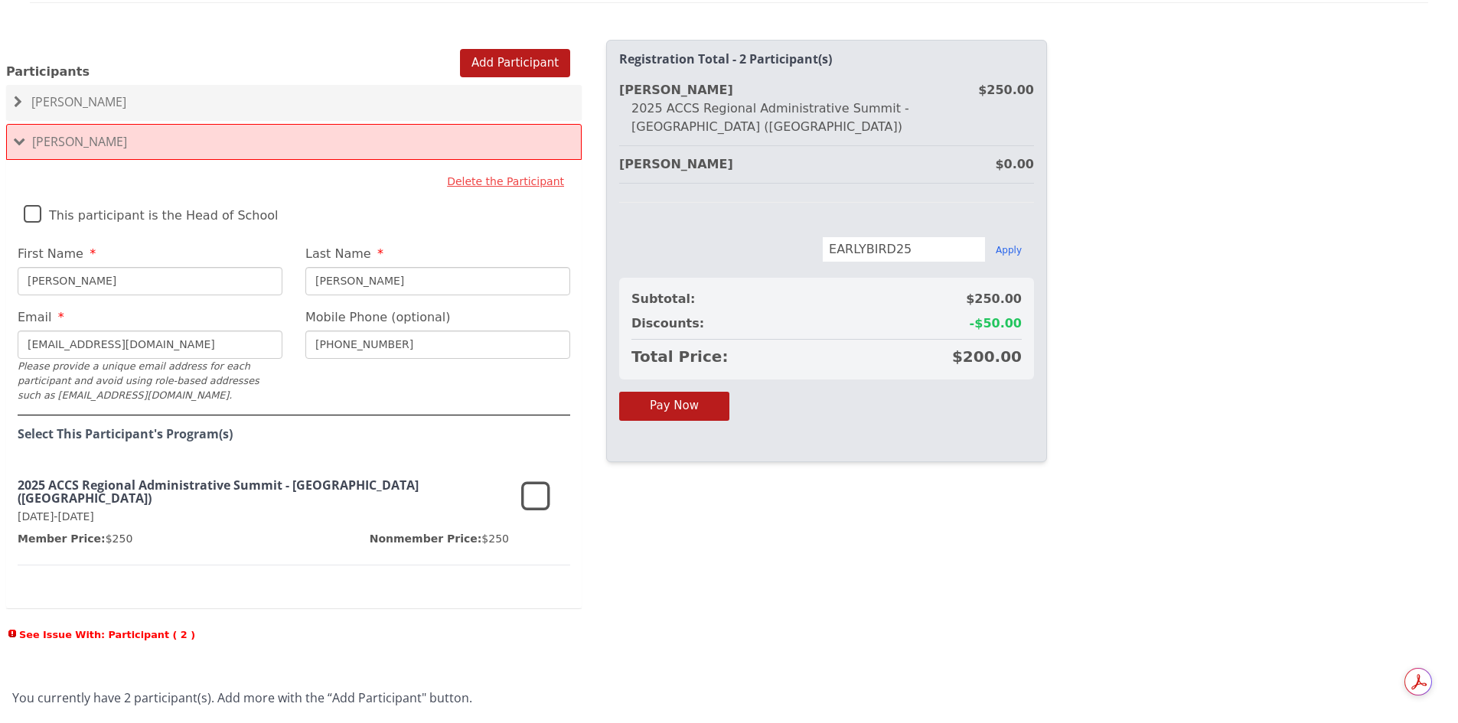
click at [533, 484] on icon at bounding box center [535, 497] width 29 height 37
